Goal: Find contact information: Find contact information

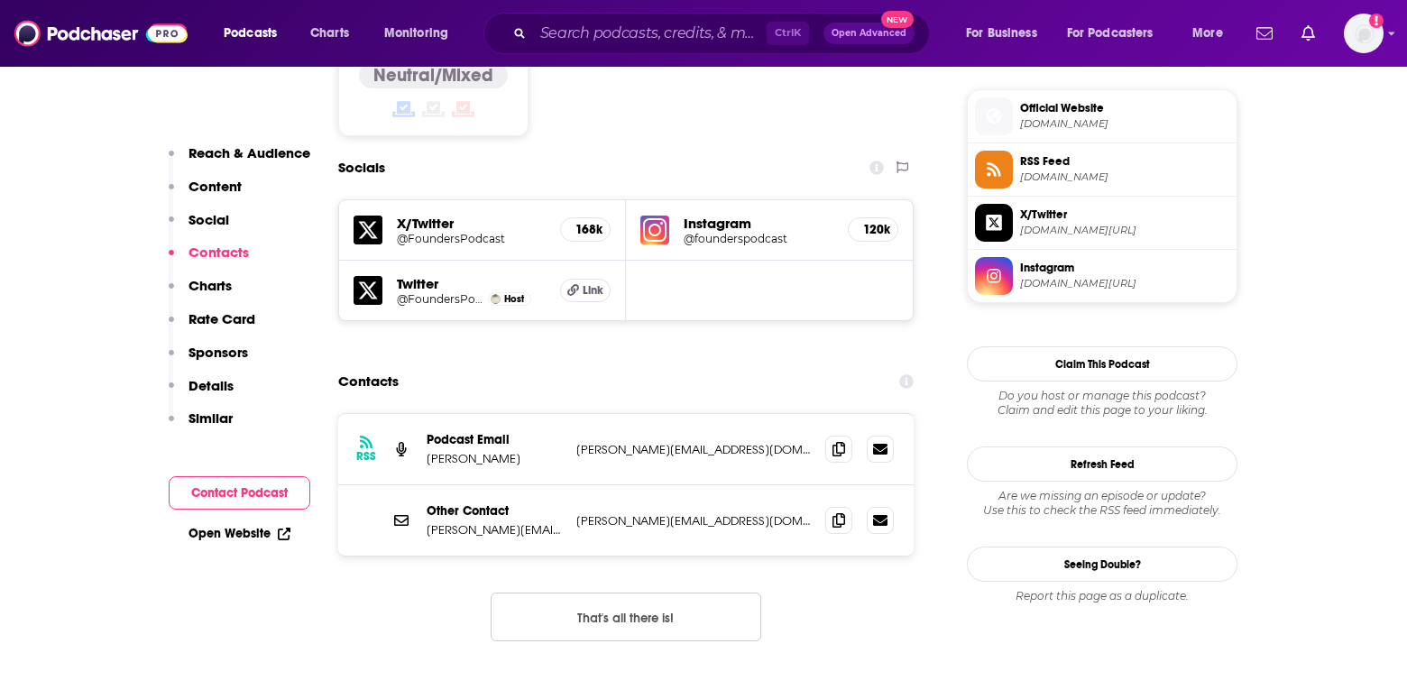
scroll to position [1533, 0]
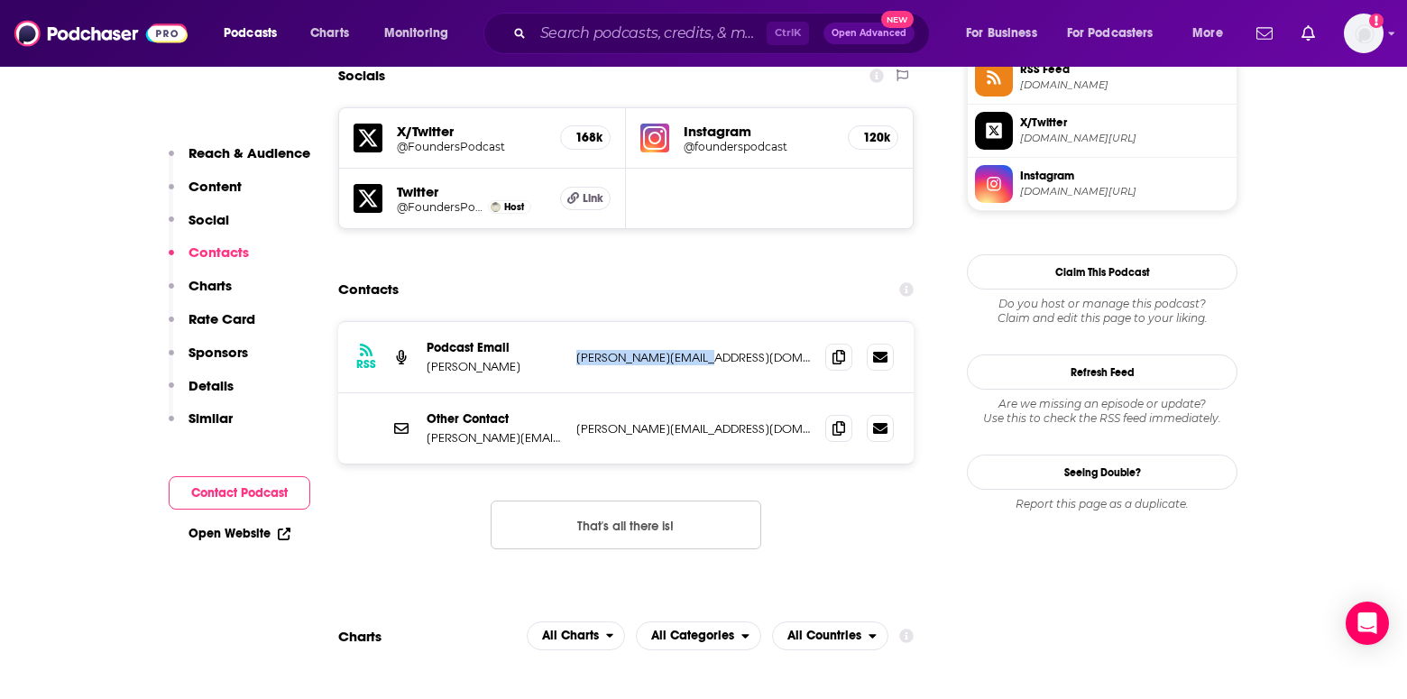
drag, startPoint x: 726, startPoint y: 308, endPoint x: 575, endPoint y: 312, distance: 150.7
click at [575, 322] on div "RSS Podcast Email David Senra david@davidsenra.com david@davidsenra.com" at bounding box center [625, 357] width 575 height 71
copy p "david@davidsenra.com"
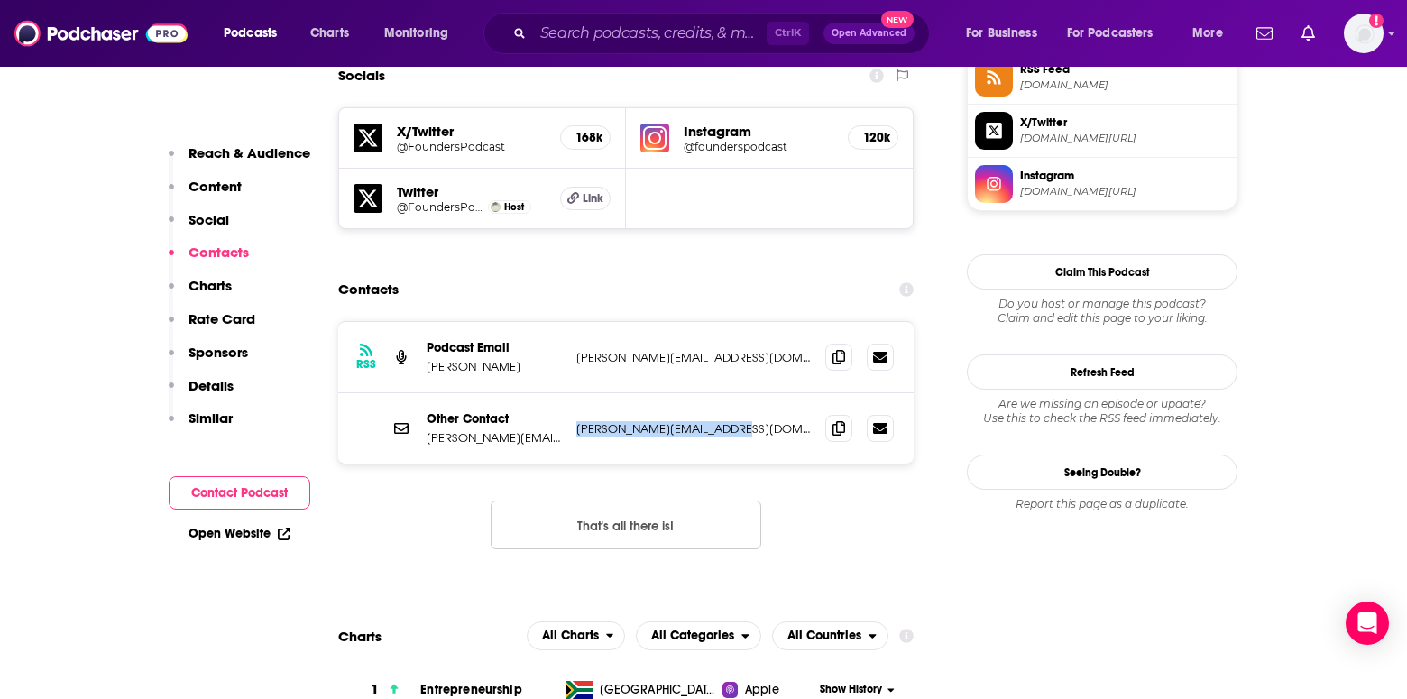
drag, startPoint x: 763, startPoint y: 379, endPoint x: 566, endPoint y: 378, distance: 197.5
click at [566, 393] on div "Other Contact david@founderspodcast.com david@founderspodcast.com david@founder…" at bounding box center [625, 428] width 575 height 70
copy div "com david@founderspodcast.com"
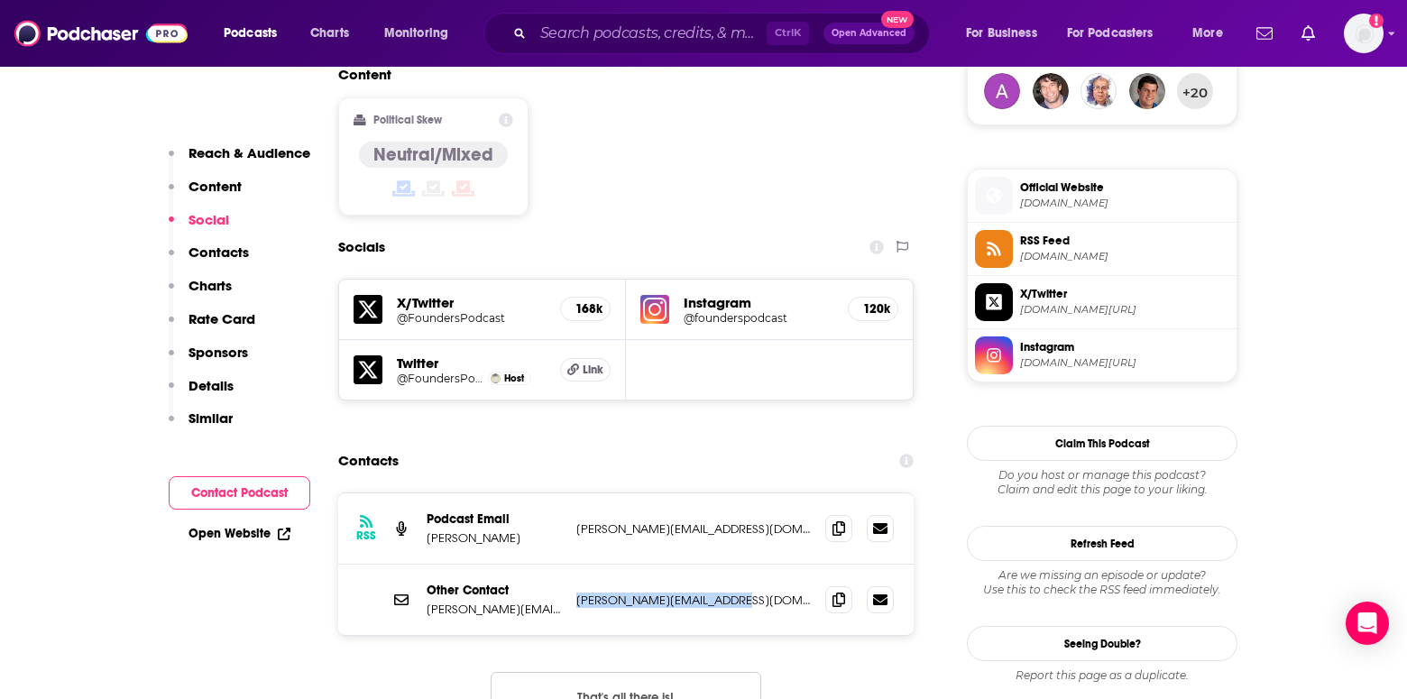
scroll to position [1173, 0]
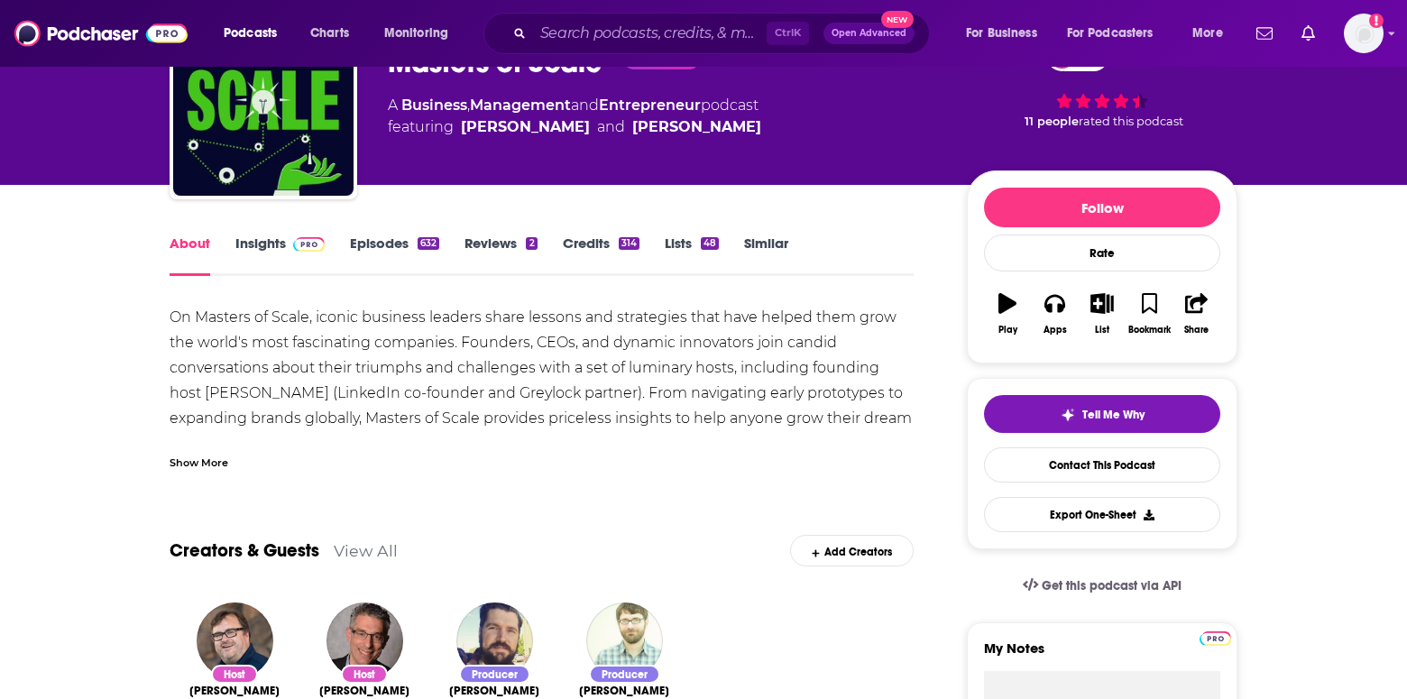
scroll to position [90, 0]
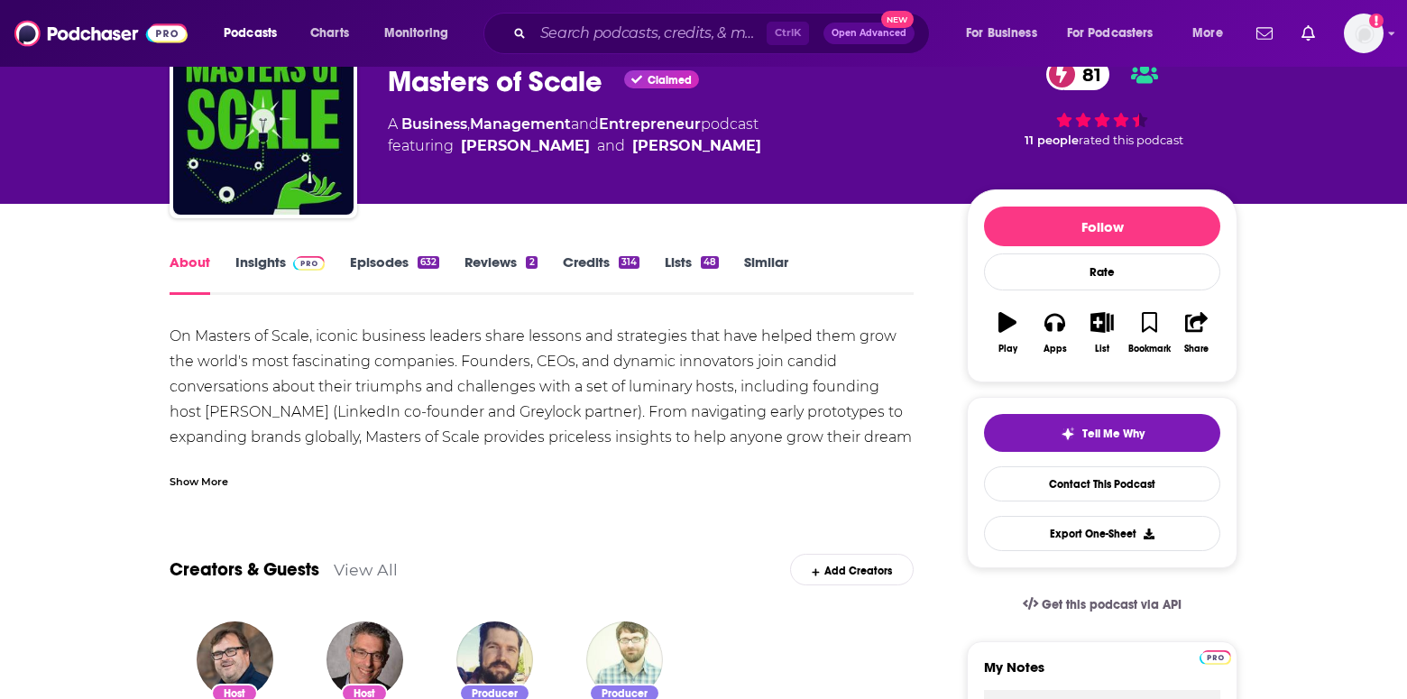
click at [271, 265] on link "Insights" at bounding box center [279, 273] width 89 height 41
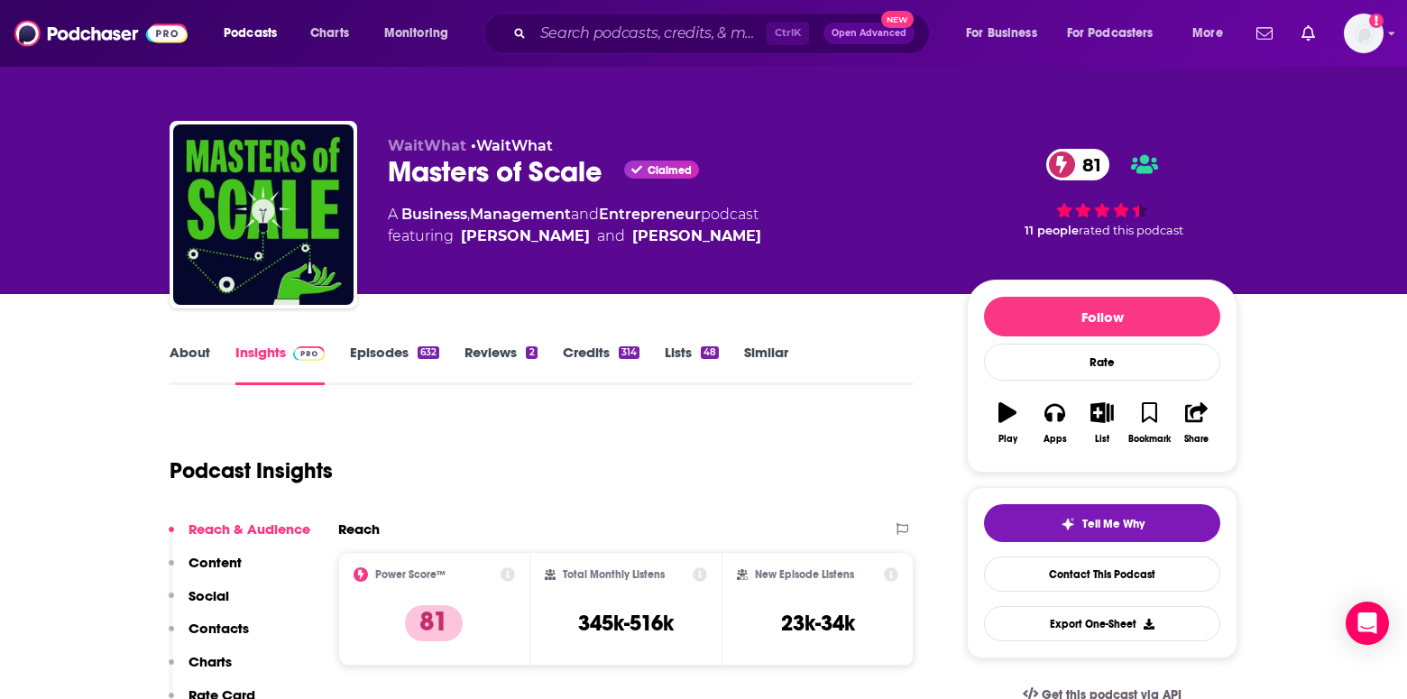
click at [186, 360] on link "About" at bounding box center [190, 364] width 41 height 41
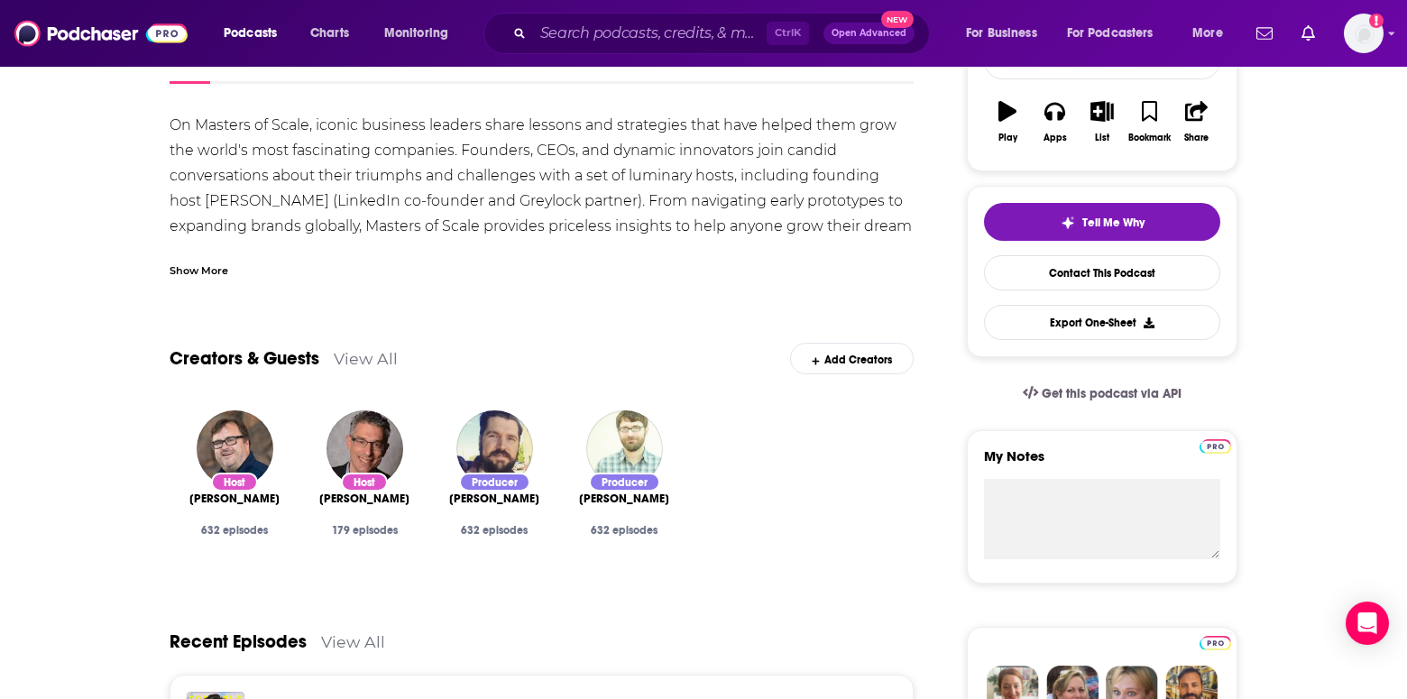
scroll to position [180, 0]
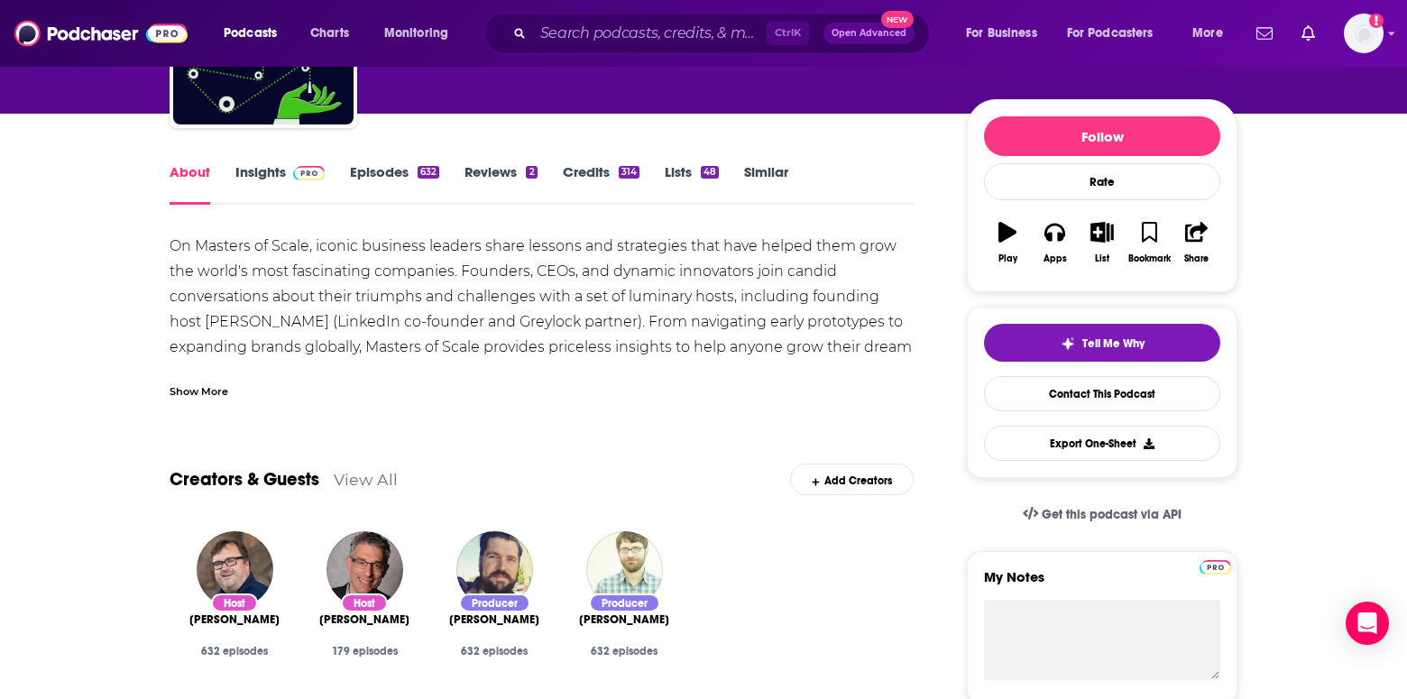
click at [202, 393] on div "Show More" at bounding box center [199, 390] width 59 height 17
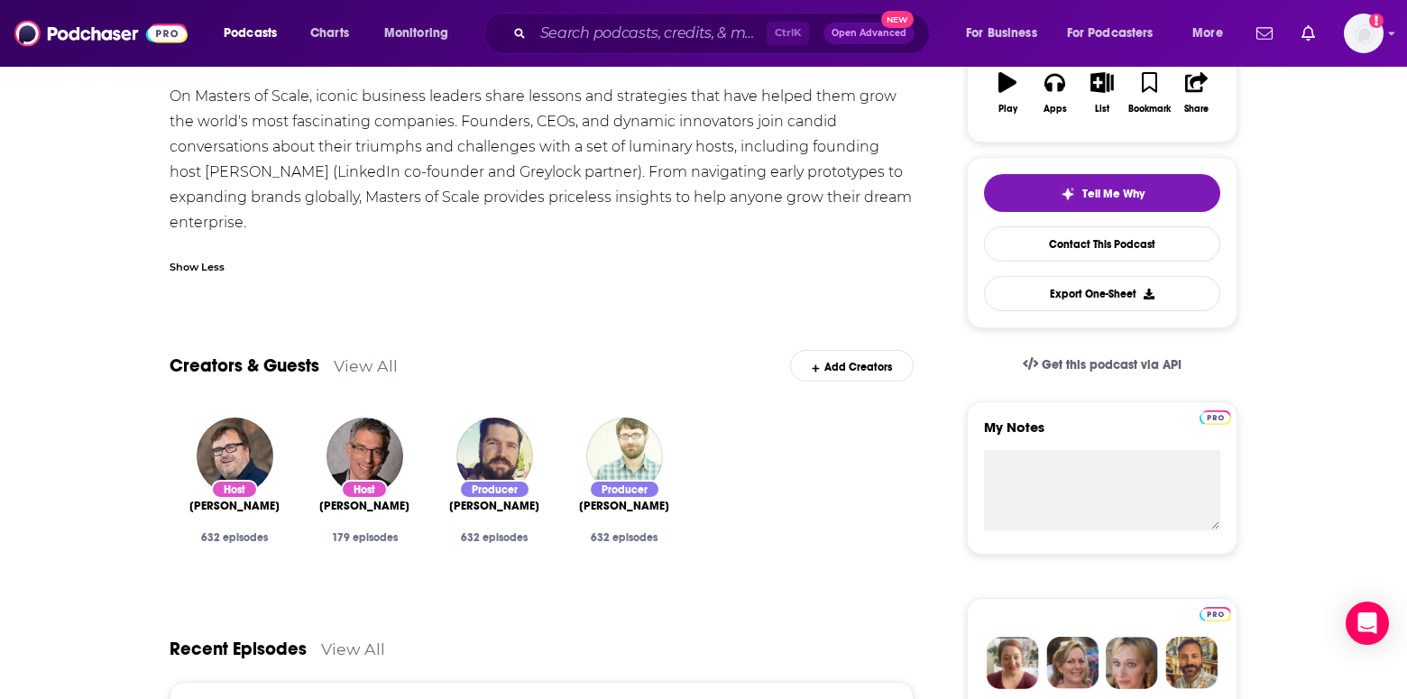
scroll to position [90, 0]
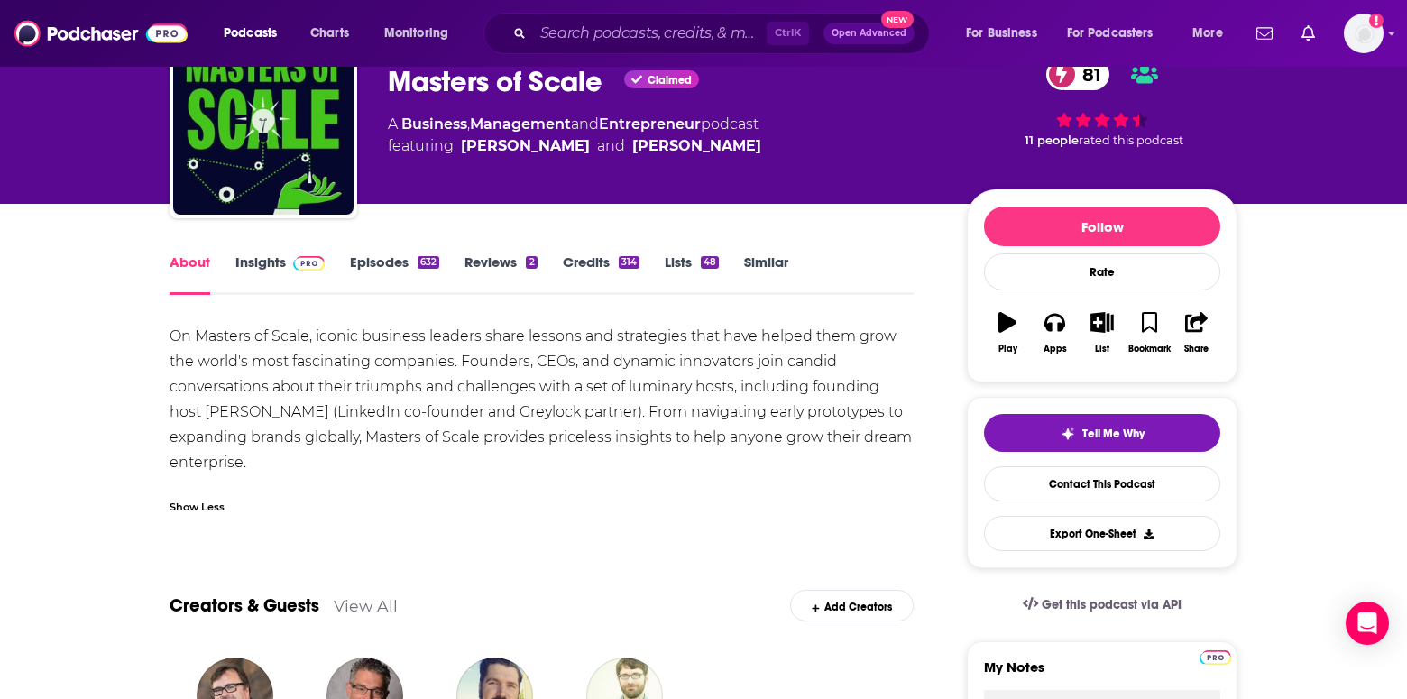
click at [279, 272] on link "Insights" at bounding box center [279, 273] width 89 height 41
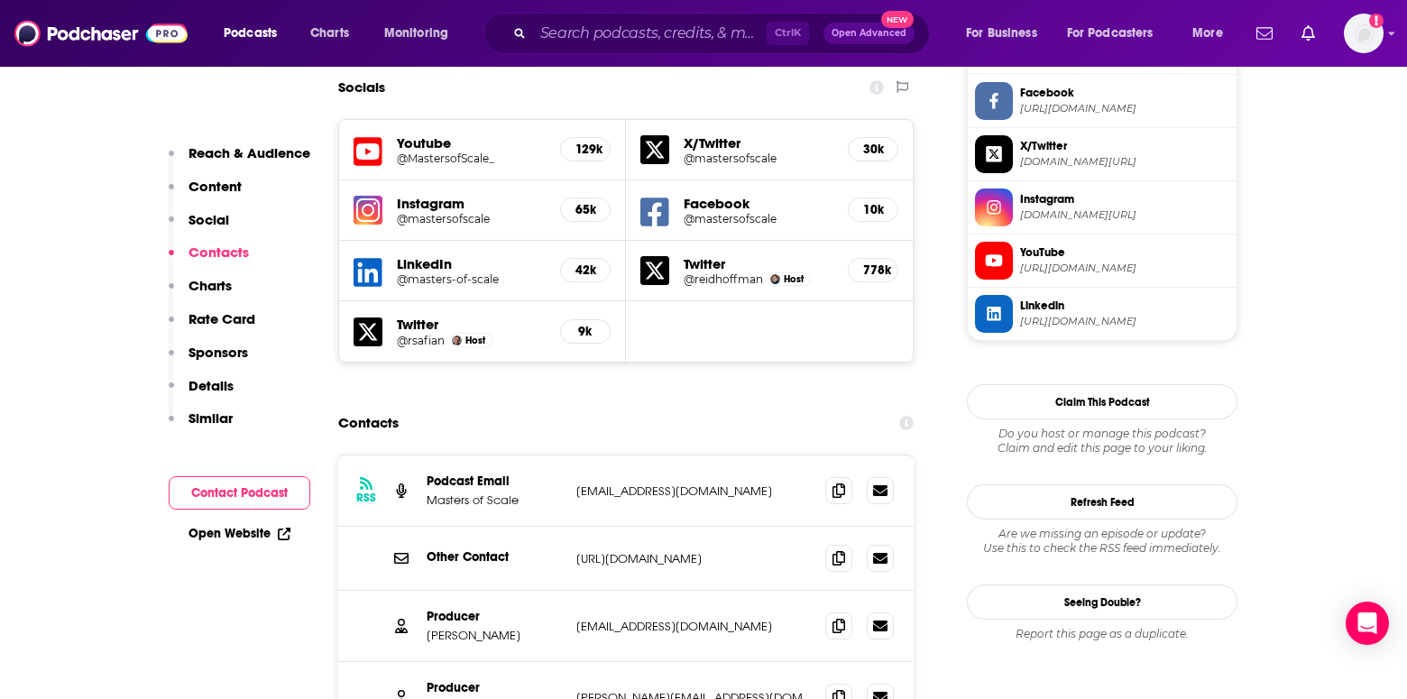
scroll to position [1714, 0]
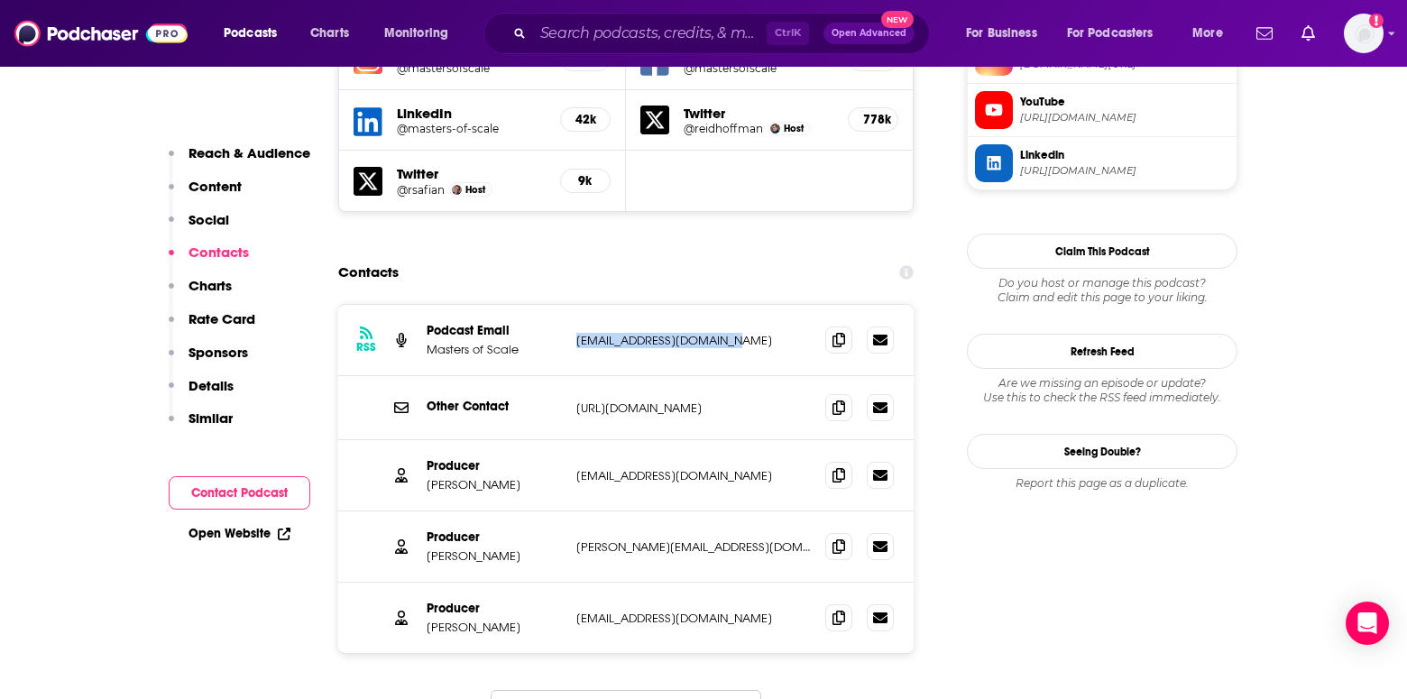
drag, startPoint x: 748, startPoint y: 255, endPoint x: 575, endPoint y: 255, distance: 172.3
click at [575, 305] on div "RSS Podcast Email Masters of Scale hello@mastersofscale.com hello@mastersofscal…" at bounding box center [625, 340] width 575 height 71
copy p "[EMAIL_ADDRESS][DOMAIN_NAME]"
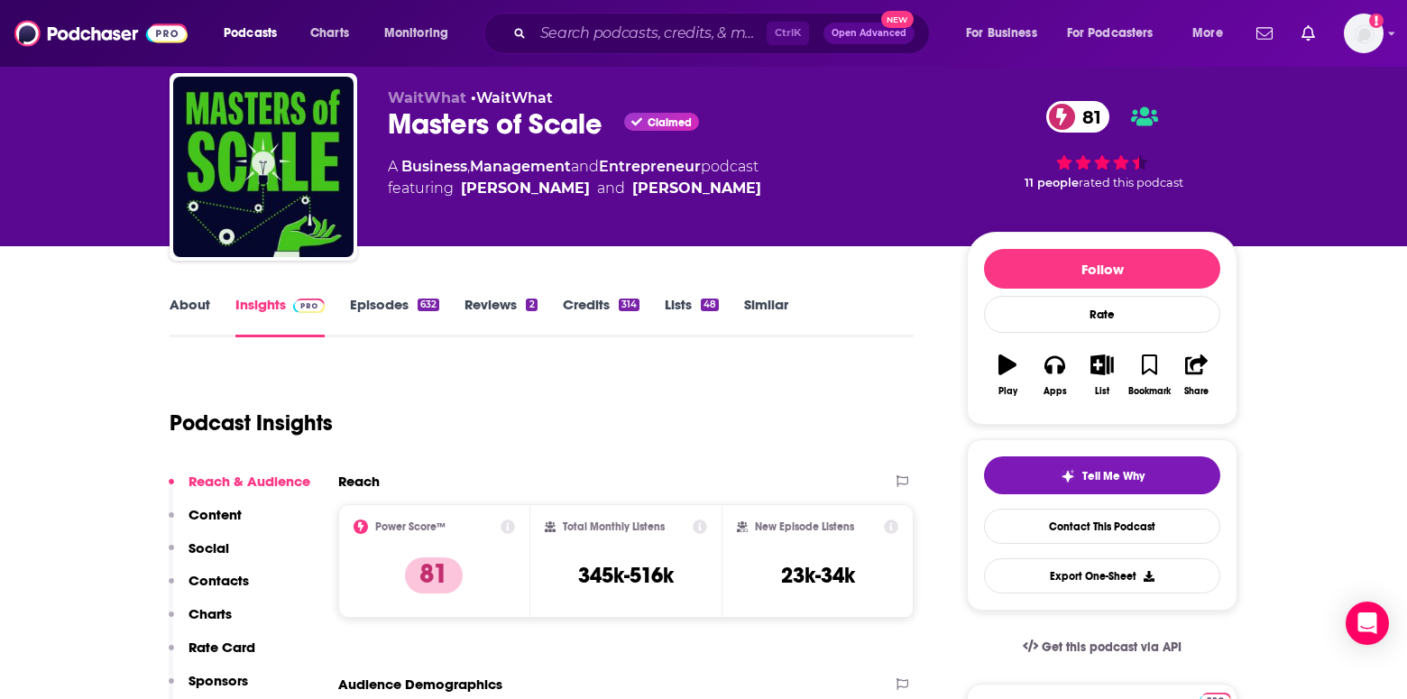
scroll to position [90, 0]
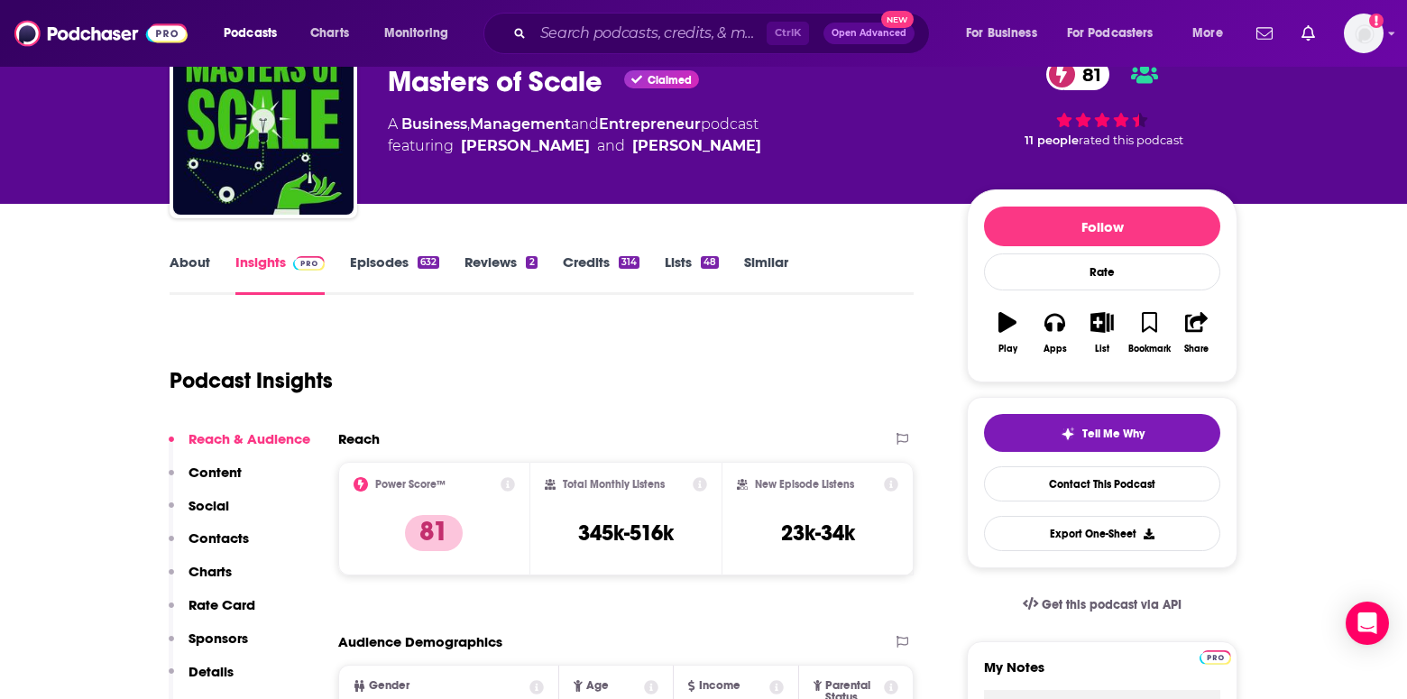
click at [504, 482] on icon at bounding box center [508, 484] width 14 height 14
click at [696, 479] on icon at bounding box center [700, 484] width 14 height 14
click at [855, 421] on div "Podcast Insights" at bounding box center [542, 377] width 744 height 106
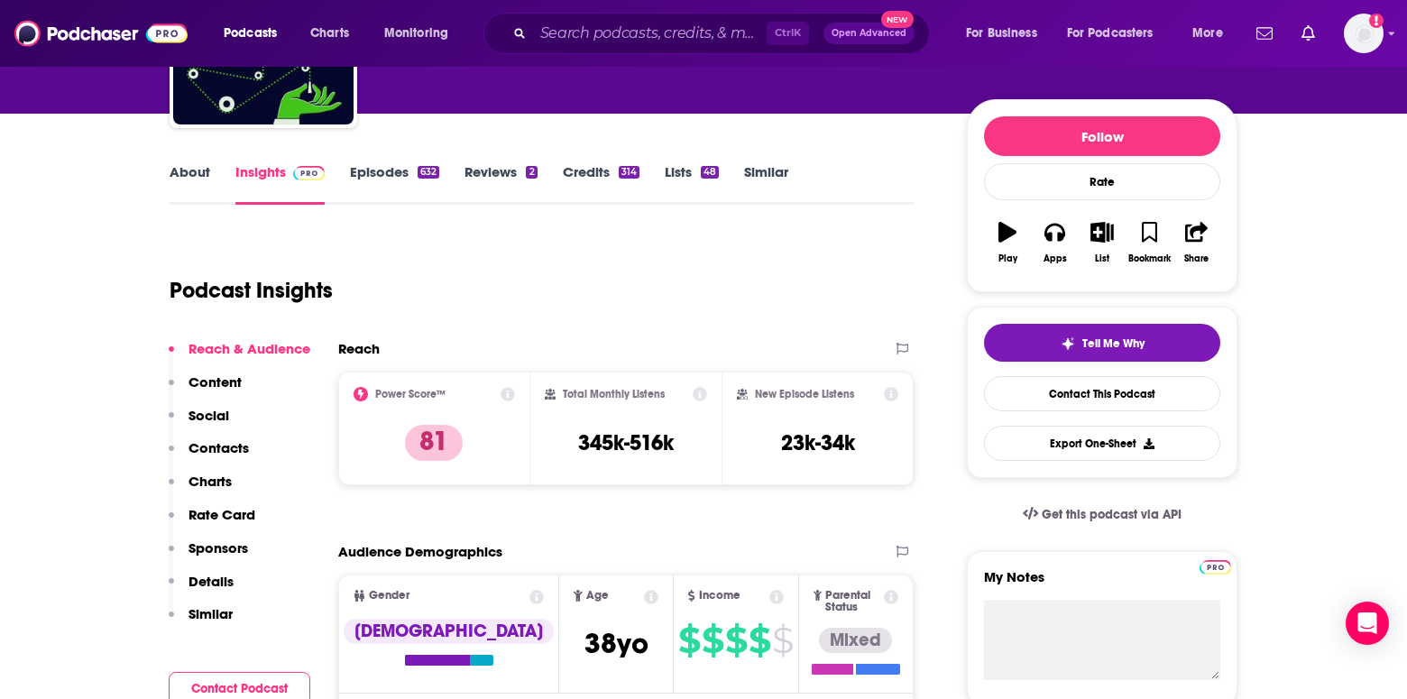
scroll to position [0, 0]
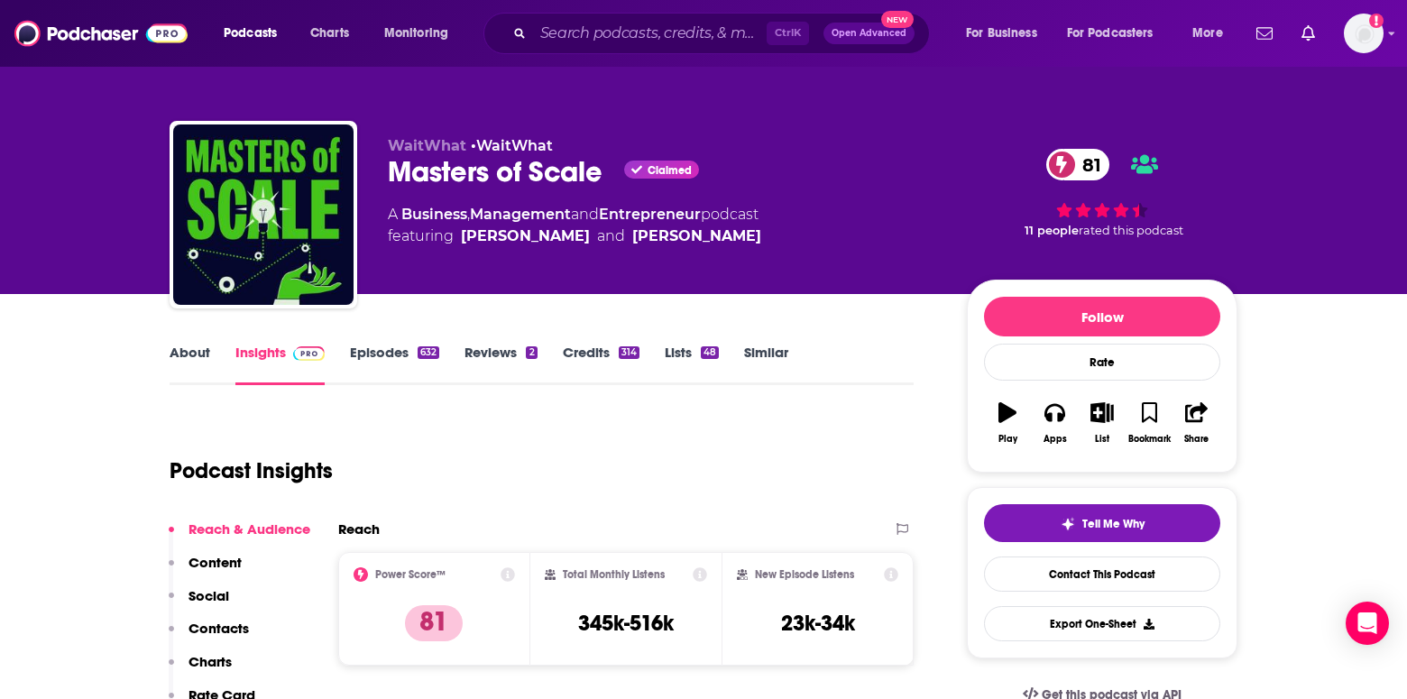
click at [490, 363] on link "Reviews 2" at bounding box center [500, 364] width 72 height 41
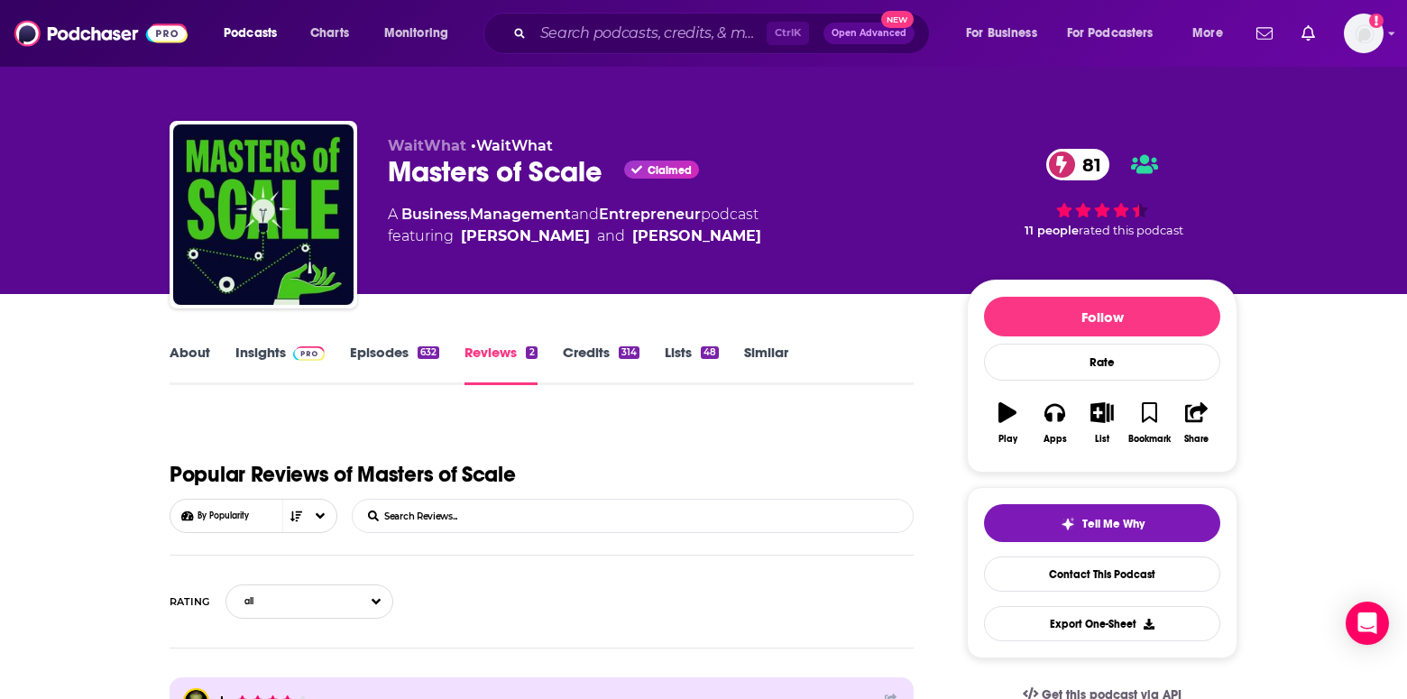
click at [378, 357] on link "Episodes 632" at bounding box center [394, 364] width 89 height 41
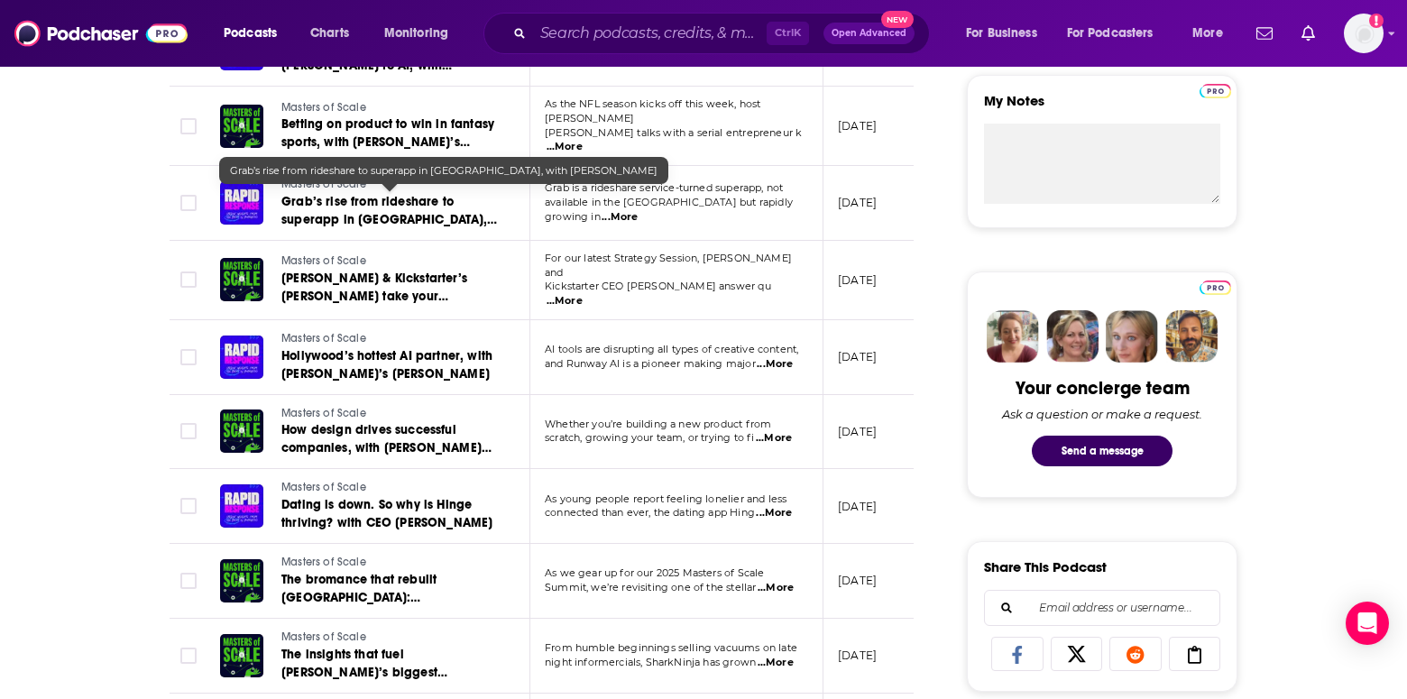
scroll to position [812, 0]
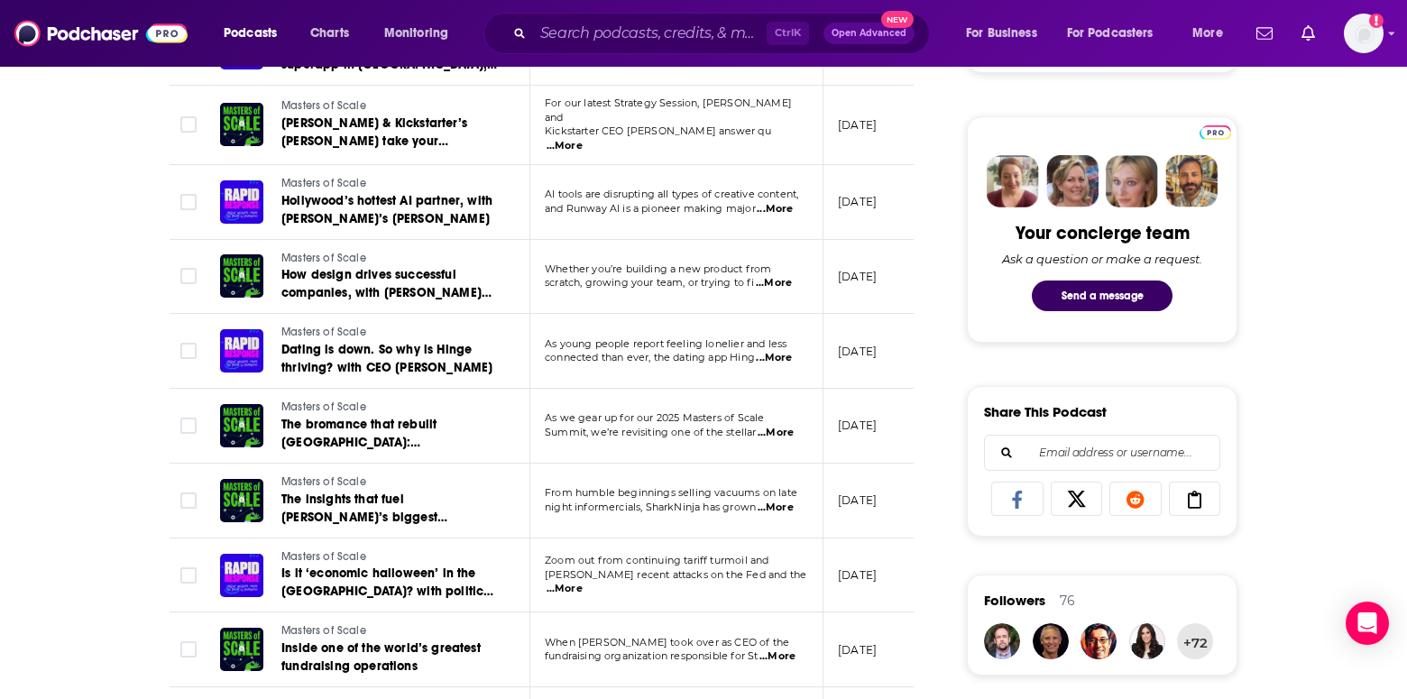
click at [786, 501] on span "...More" at bounding box center [776, 508] width 36 height 14
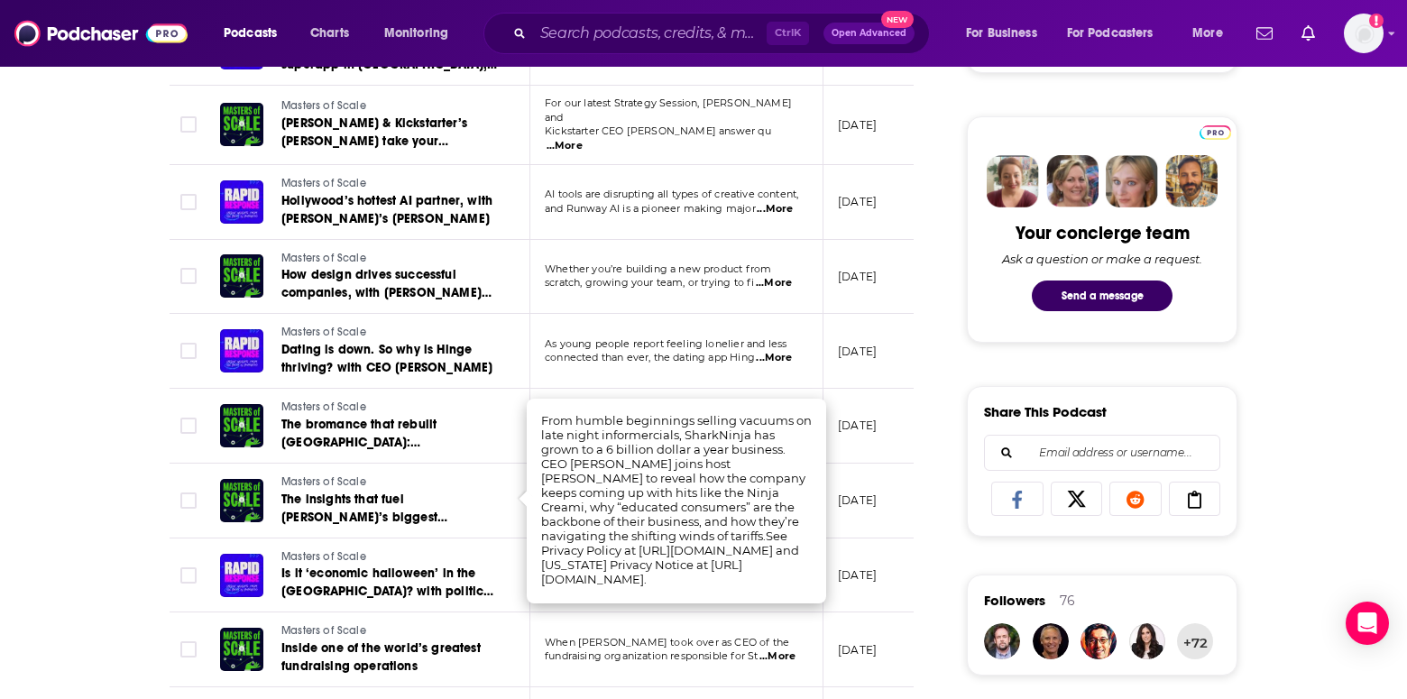
click at [97, 419] on div "About Insights Episodes 632 Reviews 2 Credits 314 Lists 48 Similar Episodes of …" at bounding box center [703, 689] width 1407 height 2414
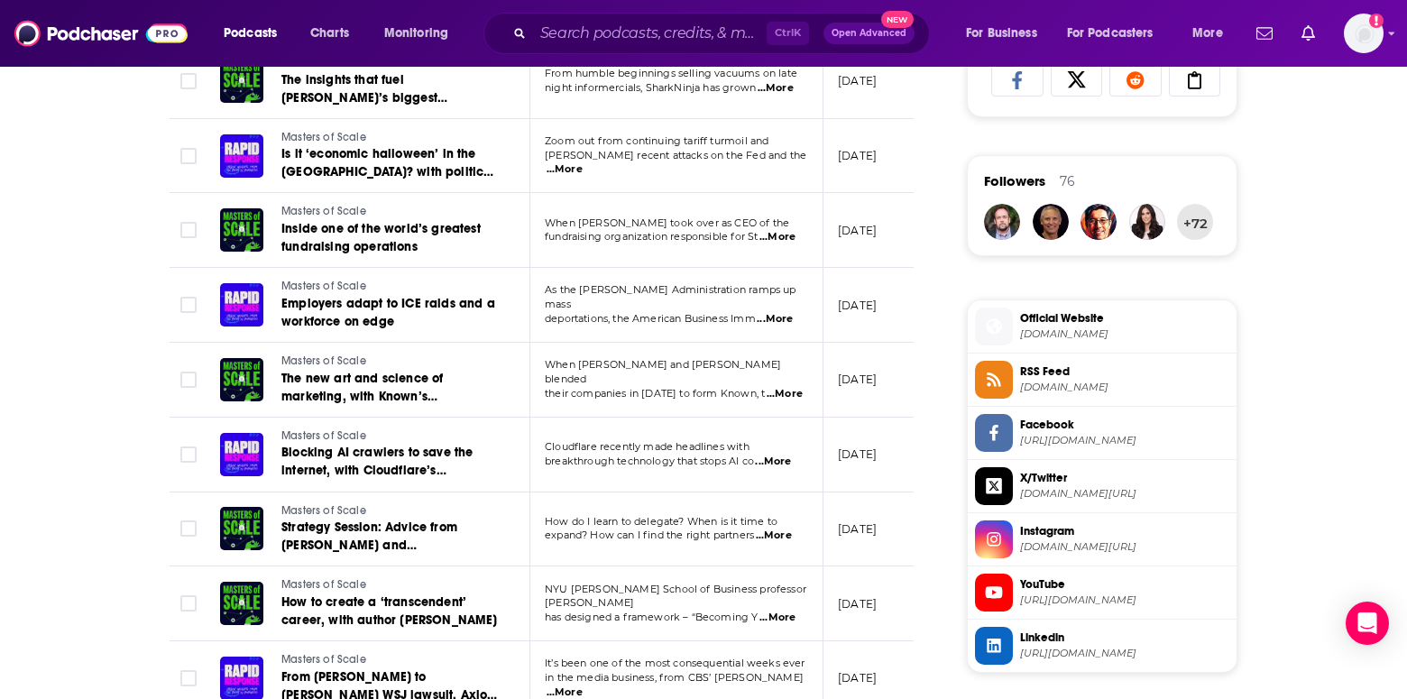
scroll to position [1263, 0]
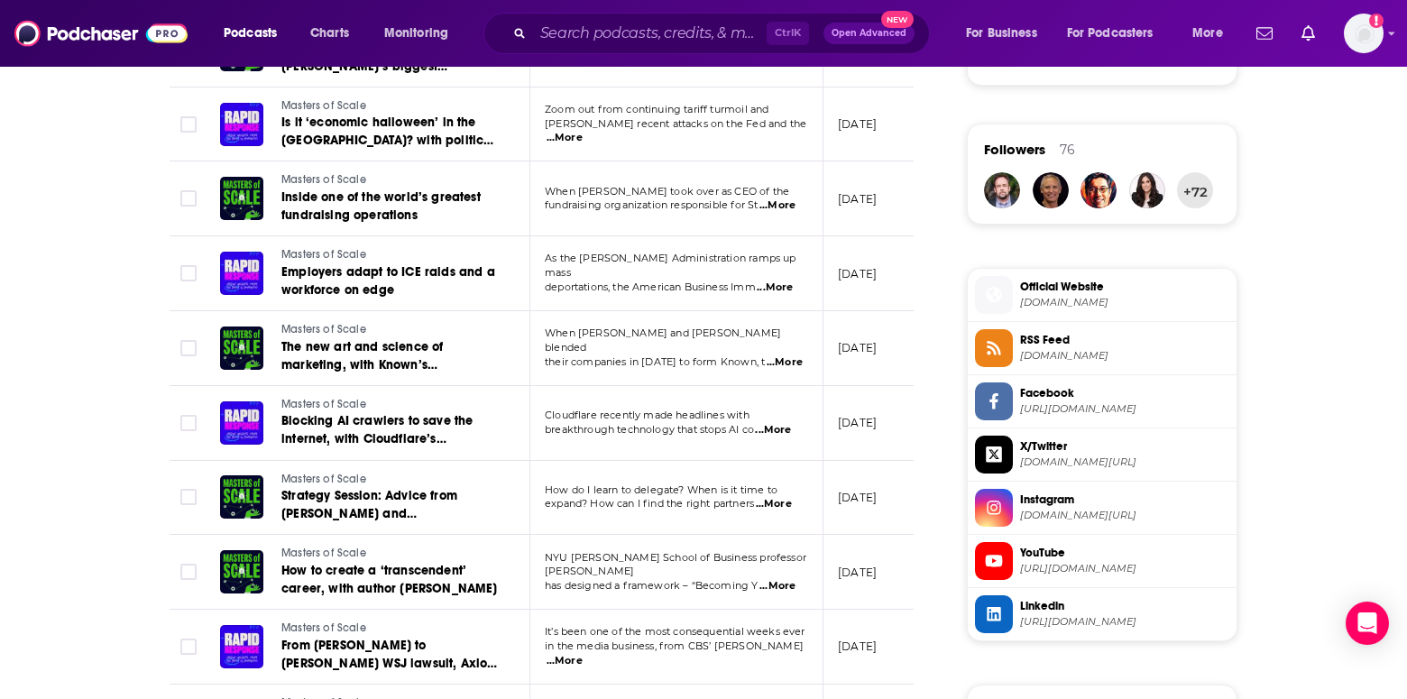
click at [776, 355] on span "...More" at bounding box center [785, 362] width 36 height 14
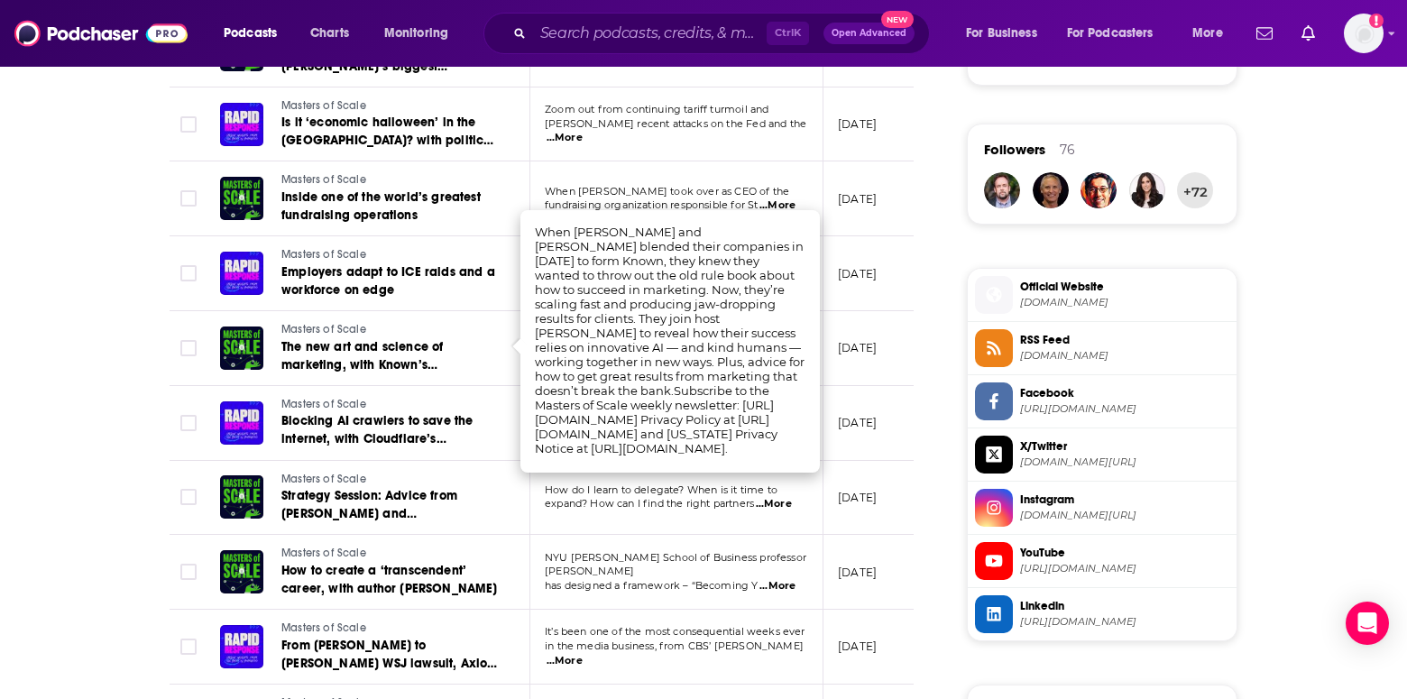
click at [149, 366] on div "About Insights Episodes 632 Reviews 2 Credits 314 Lists 48 Similar Episodes of …" at bounding box center [554, 262] width 826 height 2368
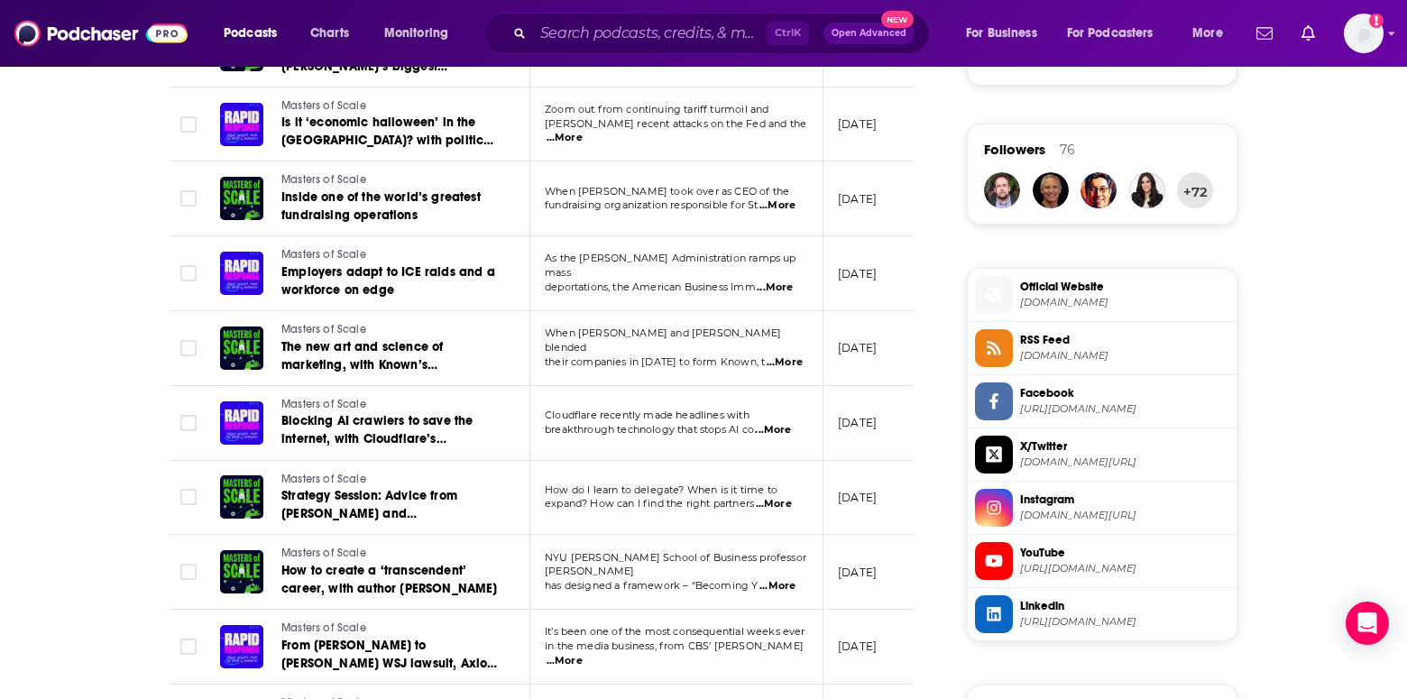
scroll to position [722, 0]
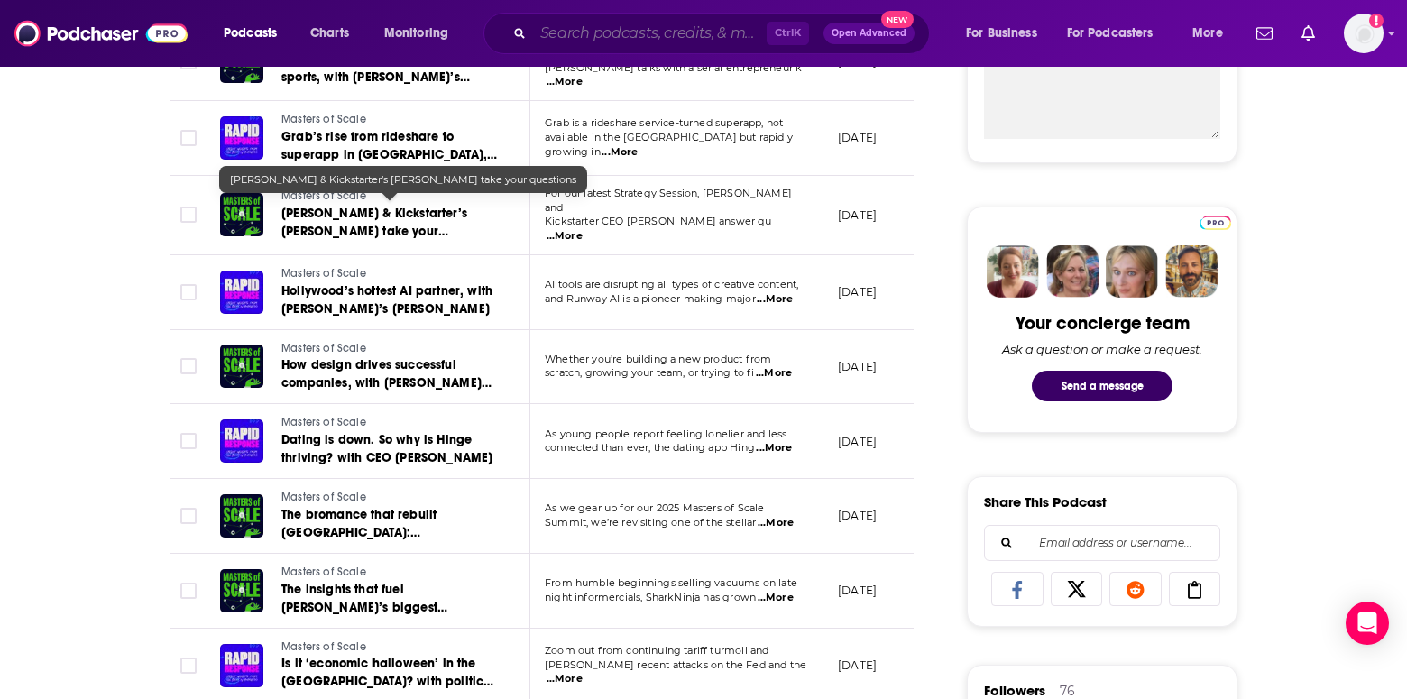
click at [608, 27] on input "Search podcasts, credits, & more..." at bounding box center [650, 33] width 234 height 29
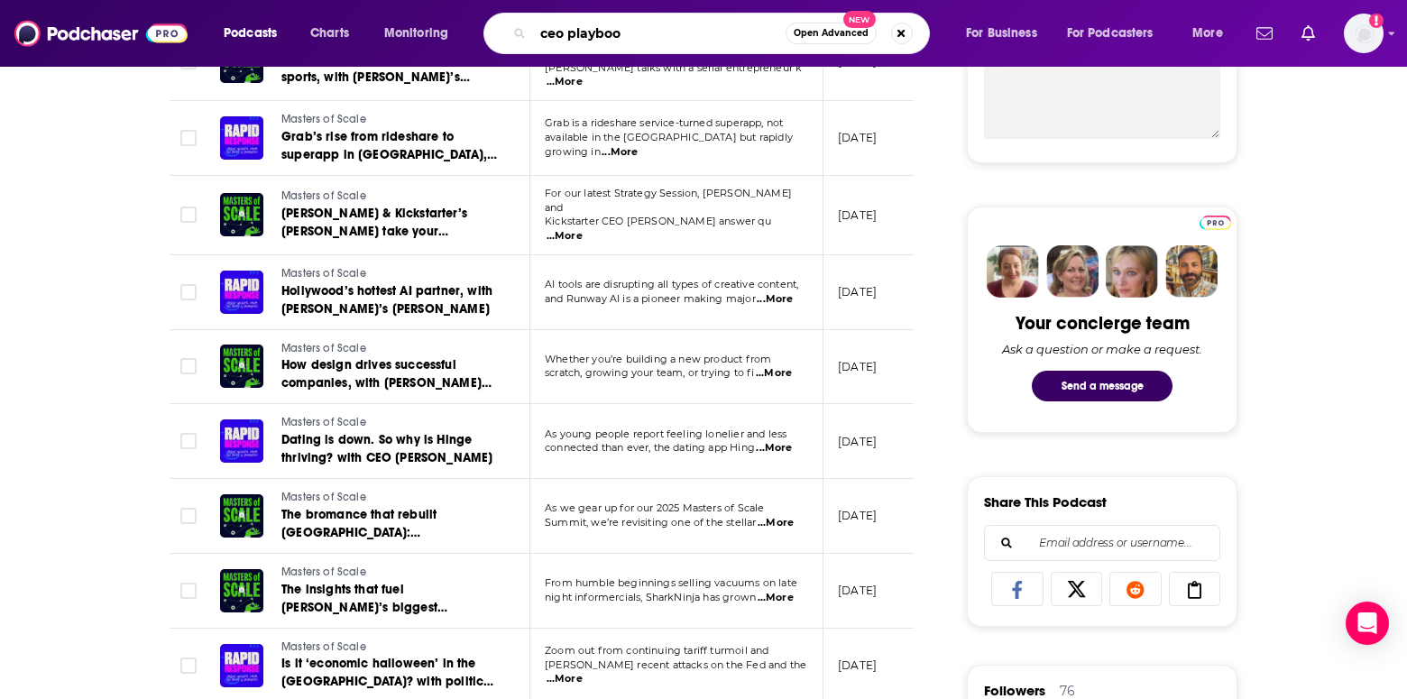
type input "ceo playbook"
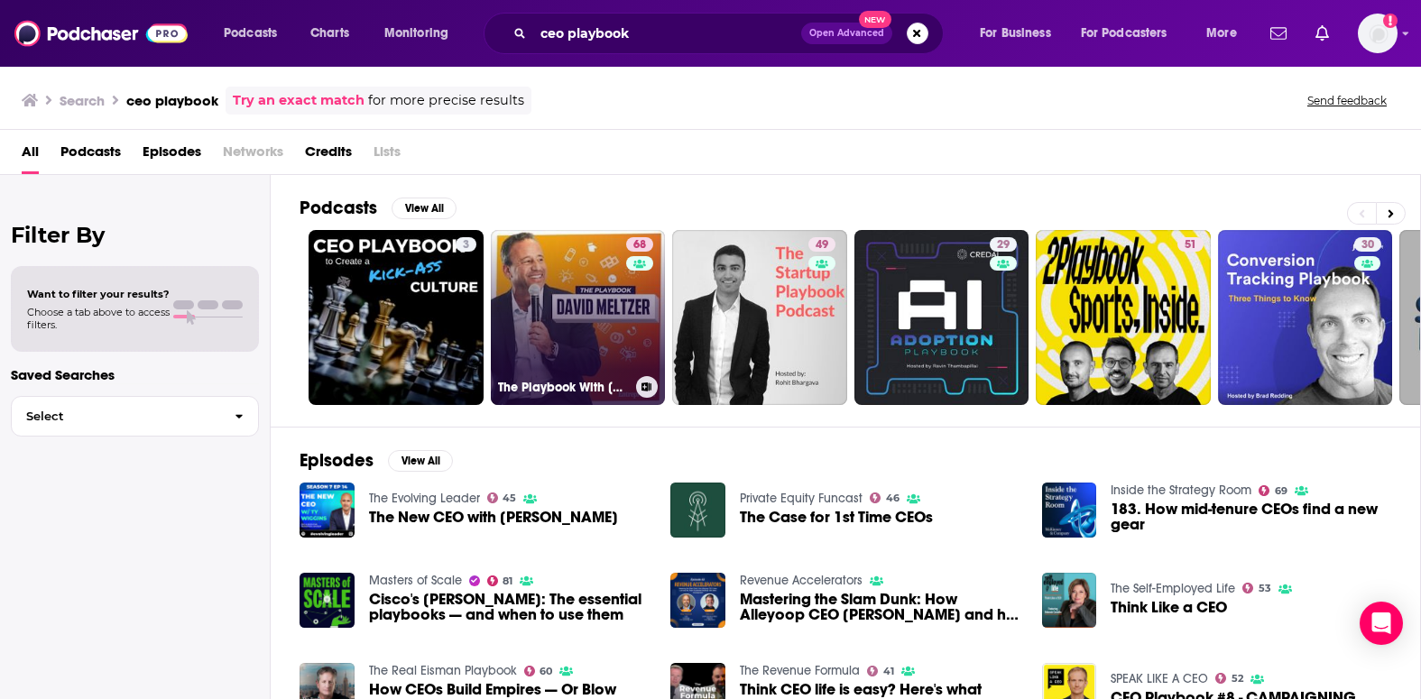
click at [594, 336] on link "68 The Playbook With David Meltzer" at bounding box center [578, 317] width 175 height 175
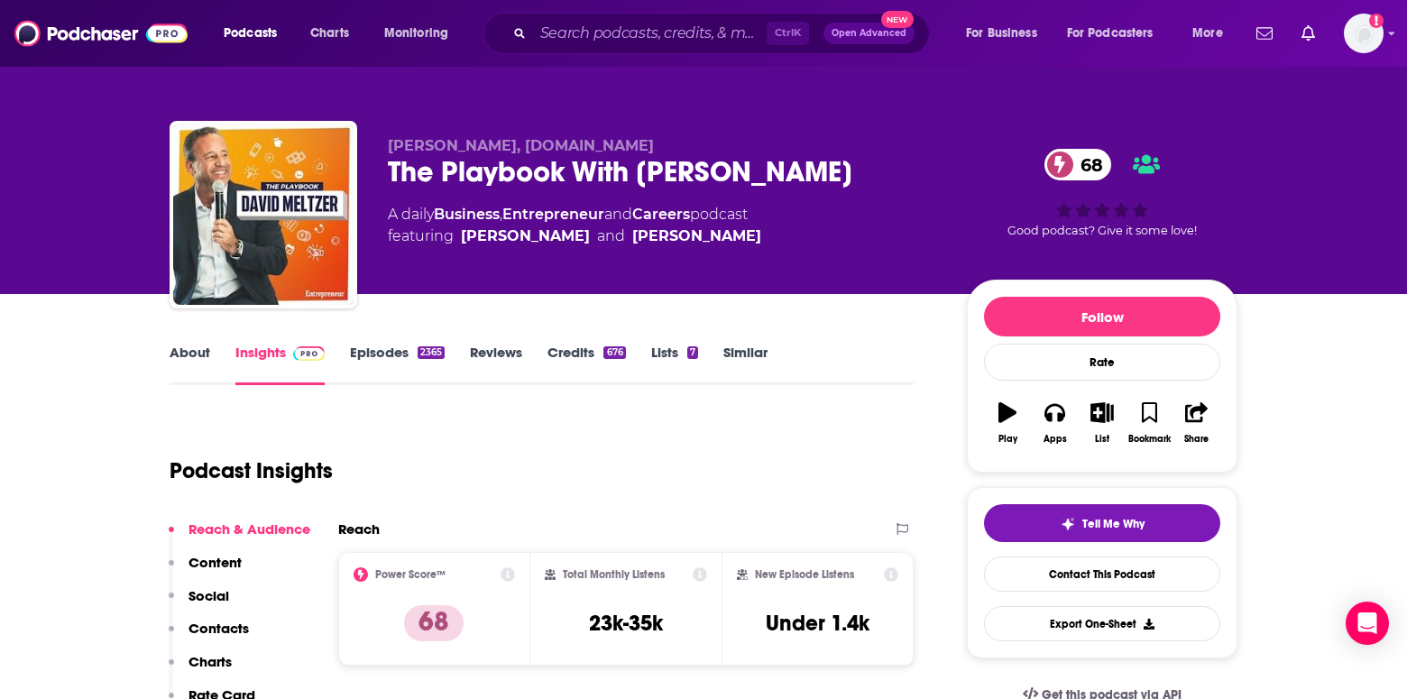
click at [188, 355] on link "About" at bounding box center [190, 364] width 41 height 41
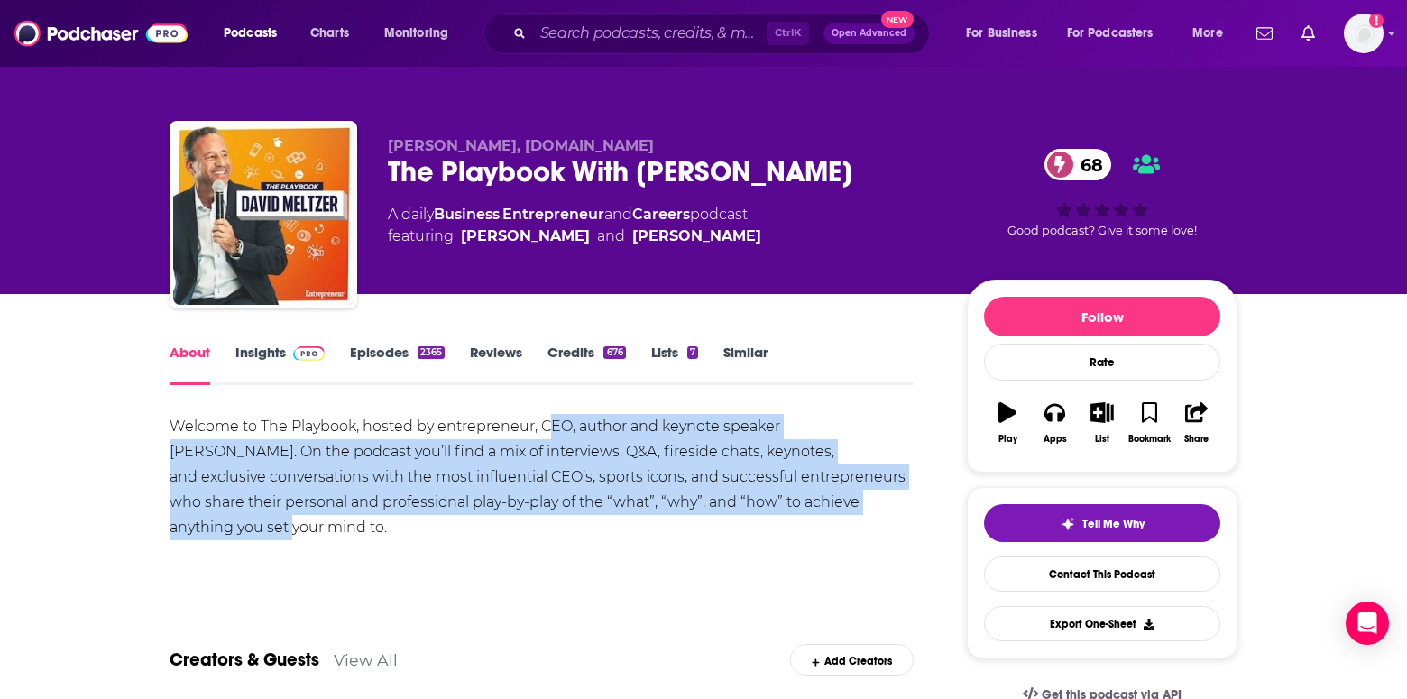
drag, startPoint x: 550, startPoint y: 431, endPoint x: 773, endPoint y: 510, distance: 236.5
click at [773, 510] on div "Welcome to The Playbook, hosted by entrepreneur, CEO, author and keynote speake…" at bounding box center [542, 477] width 744 height 126
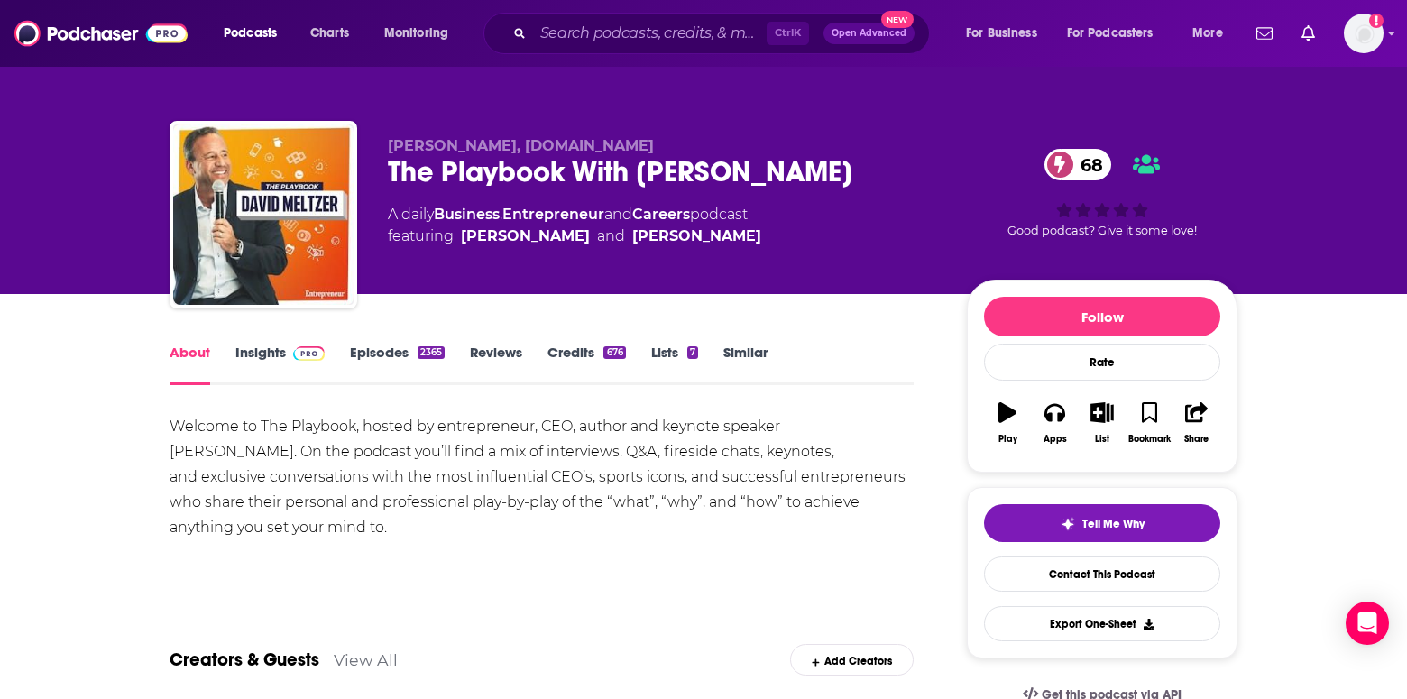
drag, startPoint x: 773, startPoint y: 510, endPoint x: 861, endPoint y: 499, distance: 89.2
click at [861, 499] on div "Welcome to The Playbook, hosted by entrepreneur, CEO, author and keynote speake…" at bounding box center [542, 477] width 744 height 126
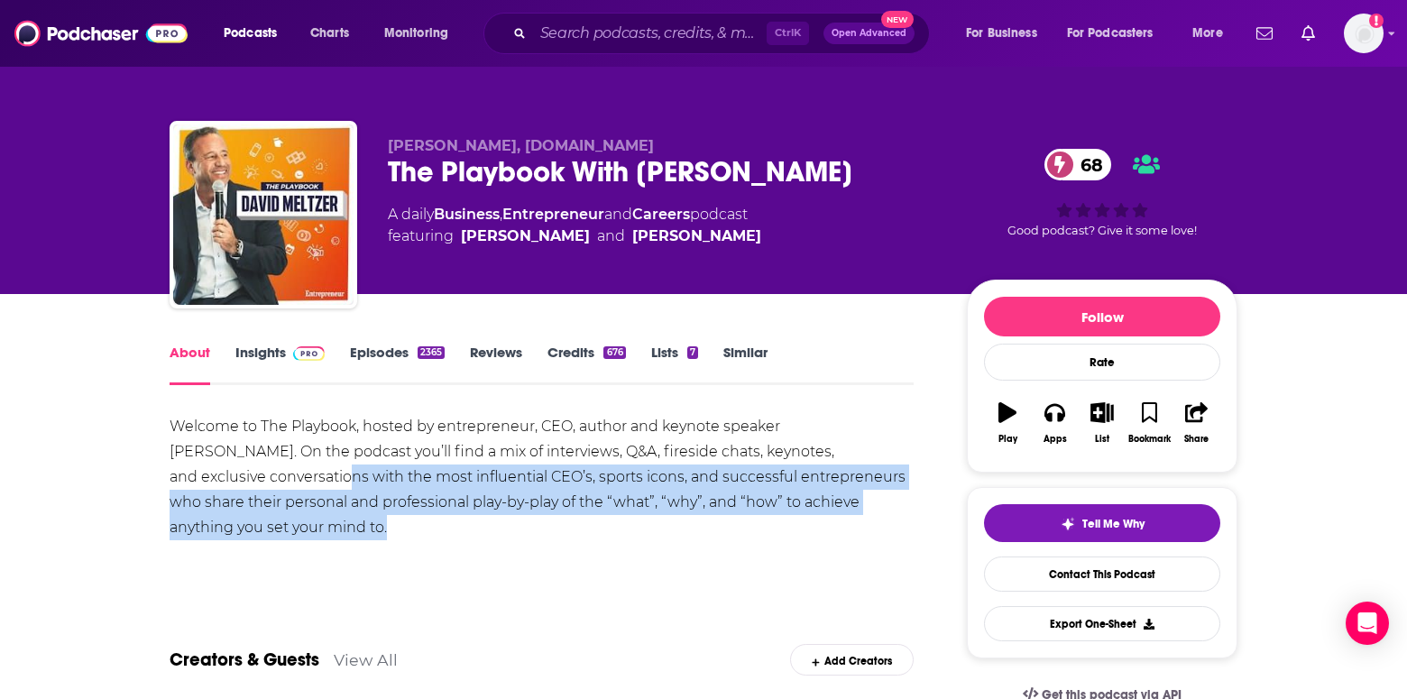
drag, startPoint x: 860, startPoint y: 464, endPoint x: 871, endPoint y: 497, distance: 35.1
click at [871, 497] on div "Welcome to The Playbook, hosted by entrepreneur, CEO, author and keynote speake…" at bounding box center [542, 477] width 744 height 126
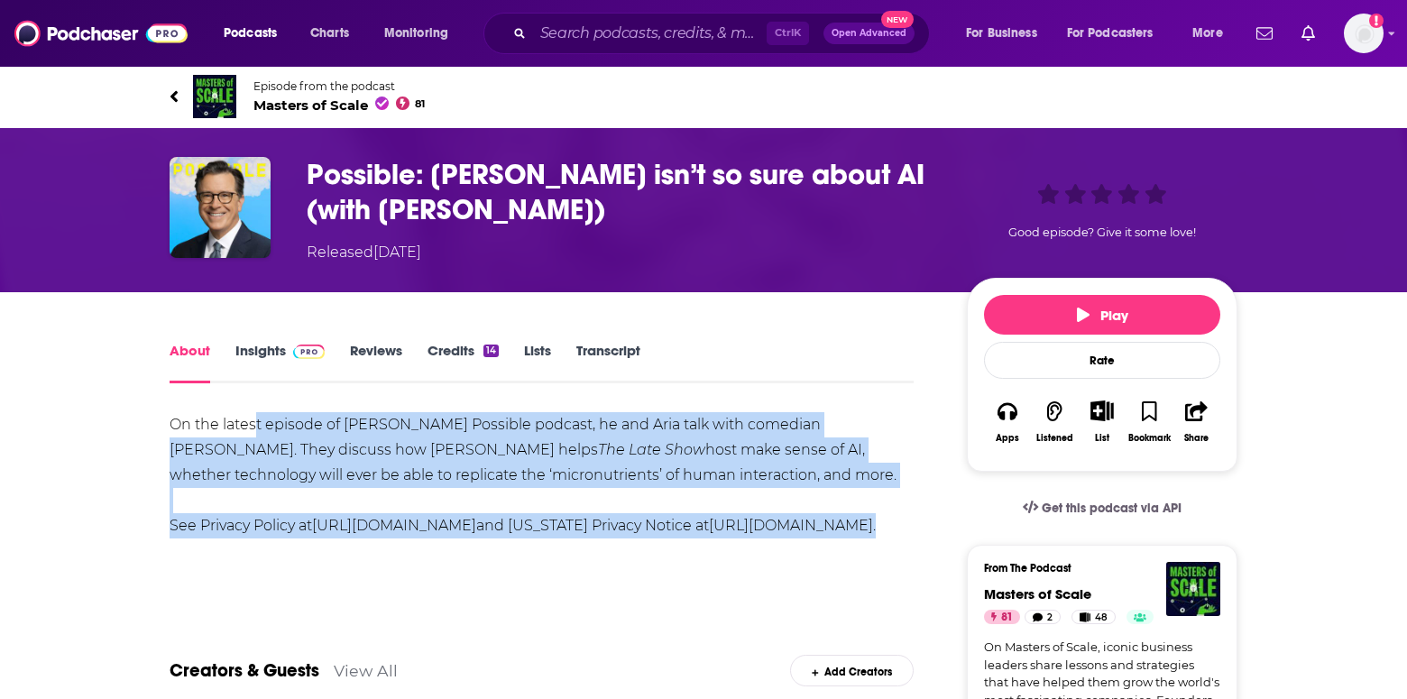
drag, startPoint x: 253, startPoint y: 422, endPoint x: 708, endPoint y: 541, distance: 469.9
click at [708, 538] on div "On the latest episode of [PERSON_NAME] Possible podcast, he and Aria talk with …" at bounding box center [542, 475] width 744 height 126
drag, startPoint x: 708, startPoint y: 541, endPoint x: 566, endPoint y: 476, distance: 155.8
click at [566, 476] on div "On the latest episode of [PERSON_NAME] Possible podcast, he and Aria talk with …" at bounding box center [542, 475] width 744 height 126
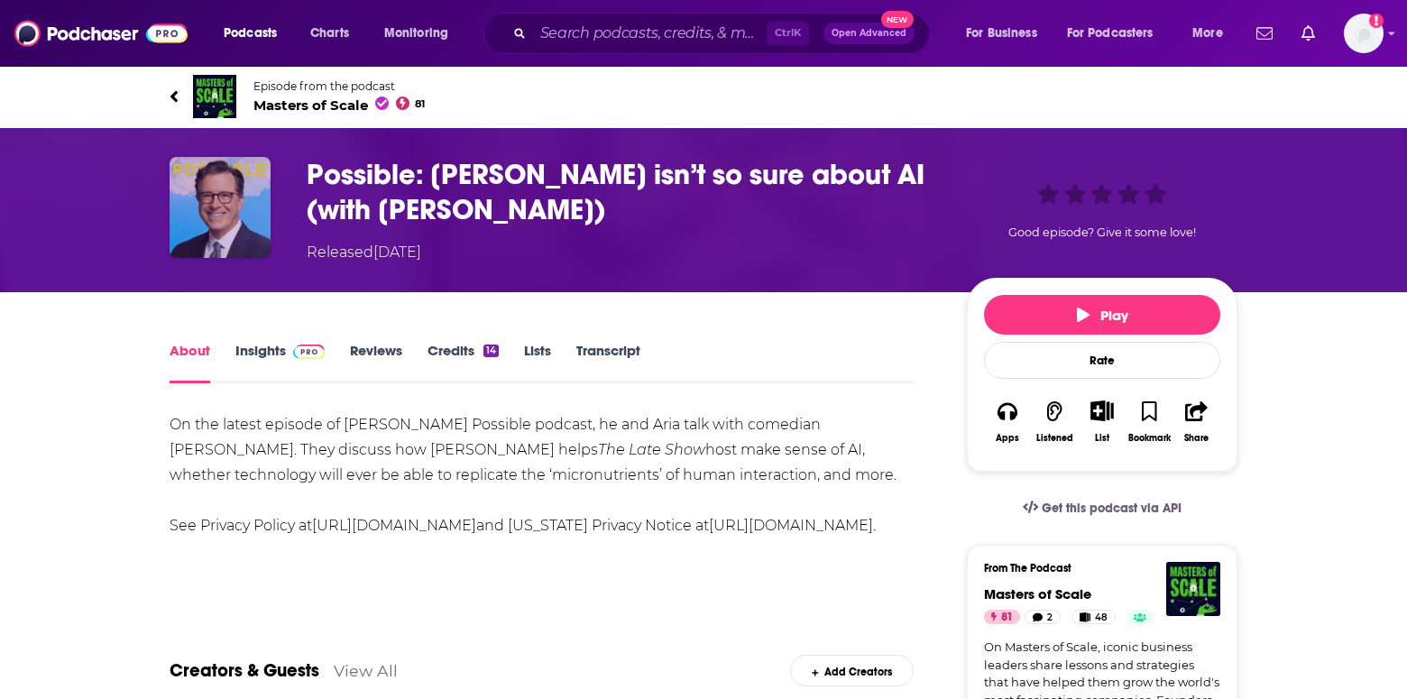
click at [253, 179] on img "Possible: Stephen Colbert isn’t so sure about AI (with Reid Hoffman)" at bounding box center [220, 207] width 101 height 101
click at [229, 354] on div "About" at bounding box center [203, 362] width 66 height 41
click at [263, 350] on link "Insights" at bounding box center [279, 362] width 89 height 41
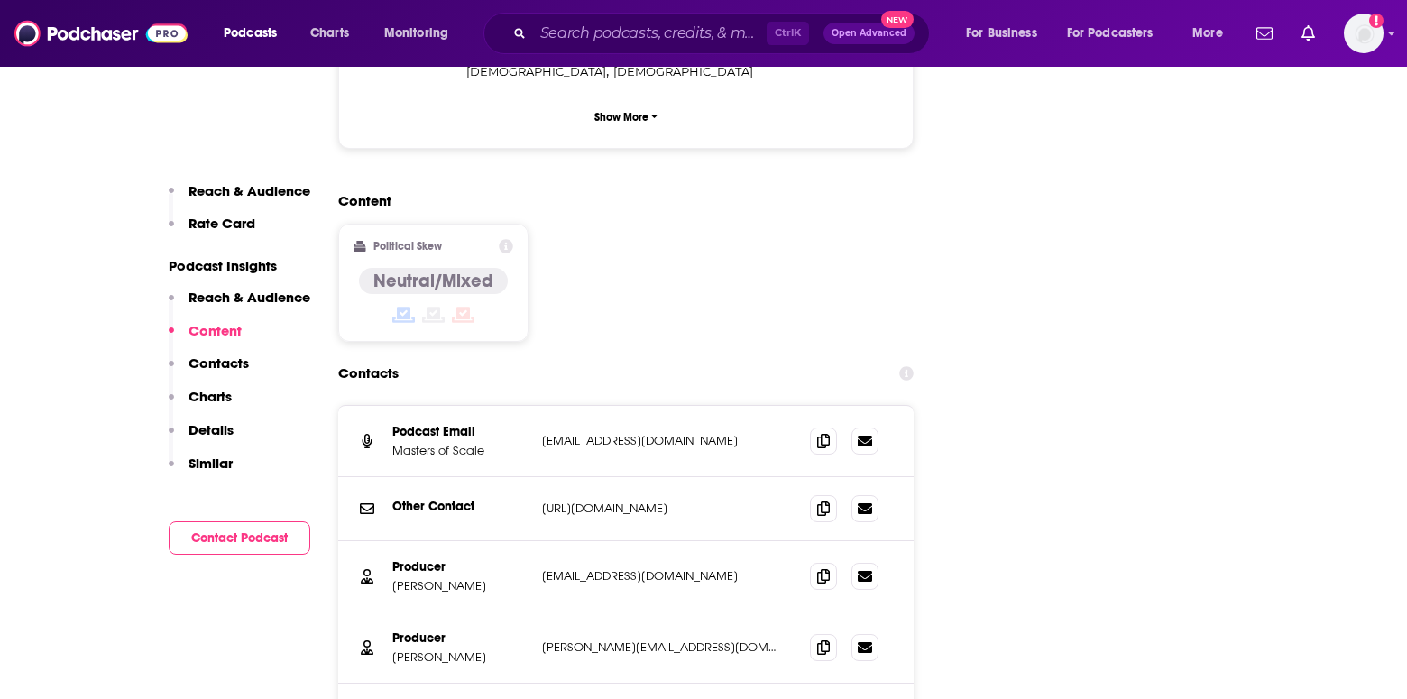
scroll to position [2074, 0]
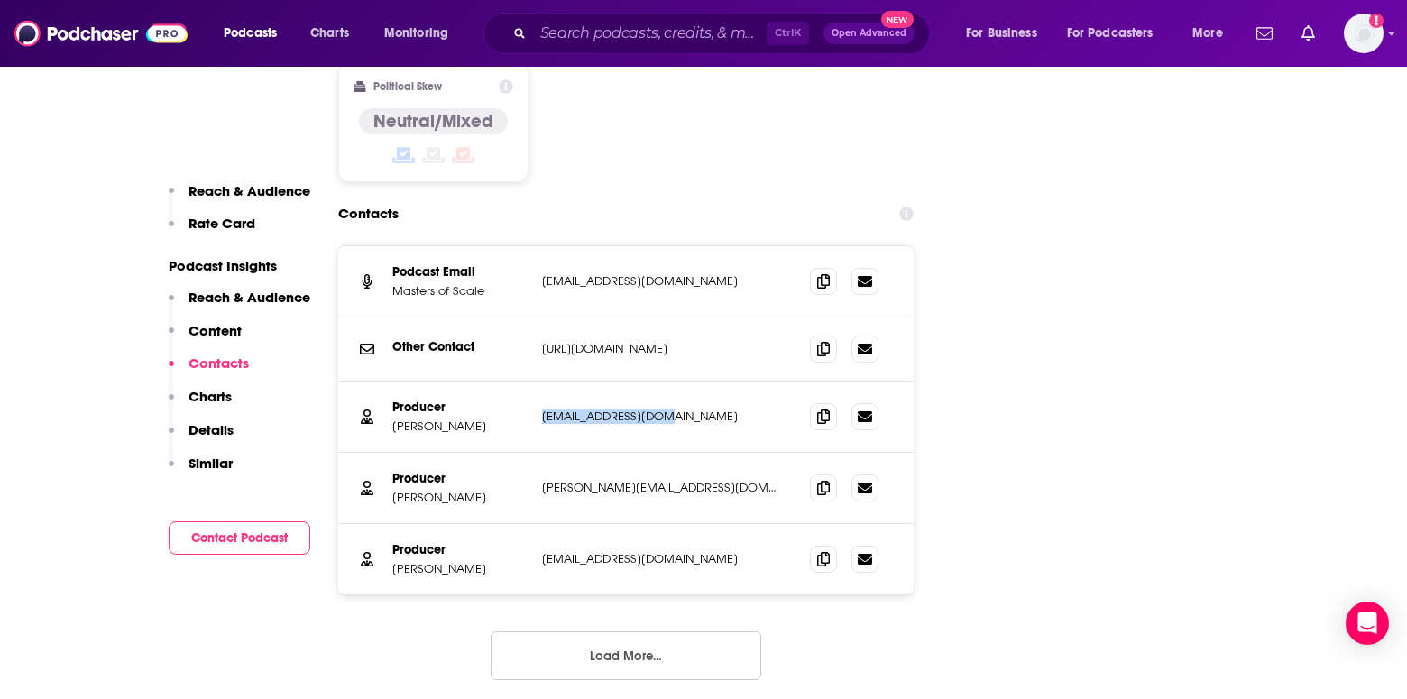
drag, startPoint x: 671, startPoint y: 325, endPoint x: 543, endPoint y: 333, distance: 128.3
click at [543, 382] on div "Producer [PERSON_NAME] [EMAIL_ADDRESS][DOMAIN_NAME] [EMAIL_ADDRESS][DOMAIN_NAME]" at bounding box center [625, 417] width 575 height 71
copy p "[EMAIL_ADDRESS][DOMAIN_NAME]"
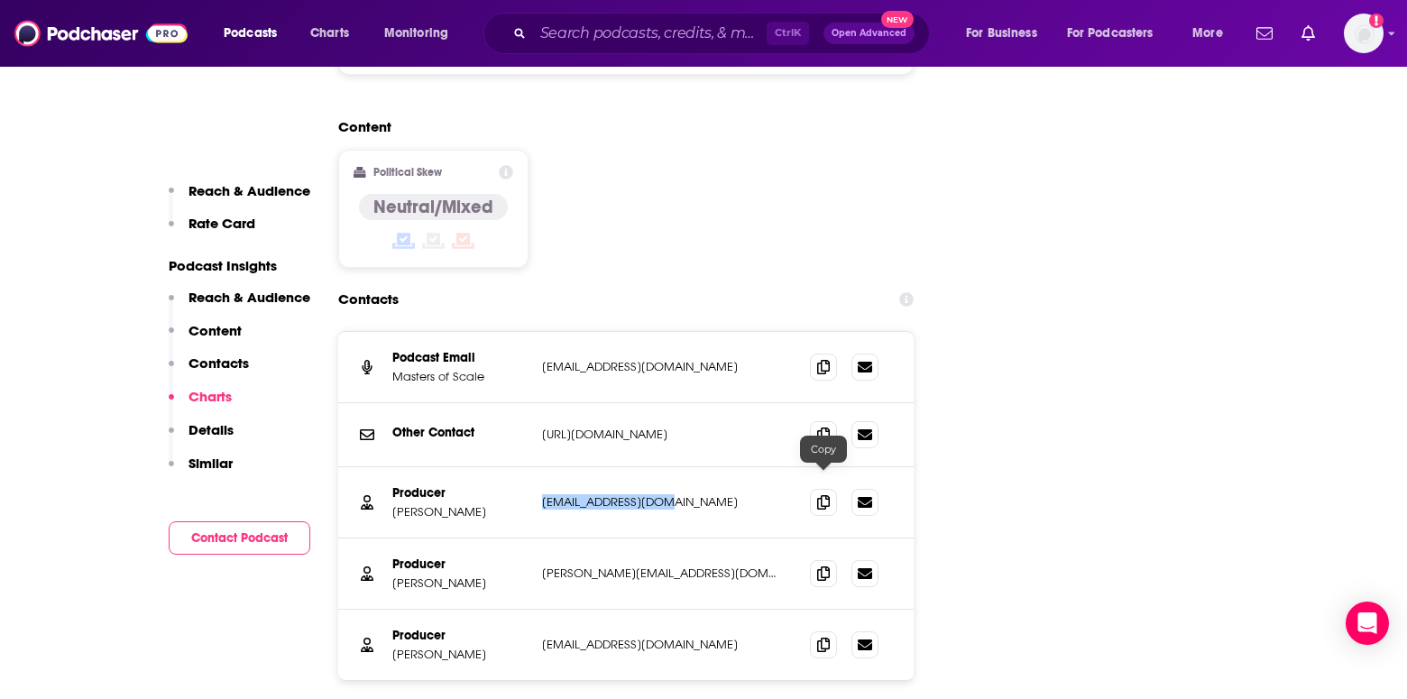
scroll to position [1984, 0]
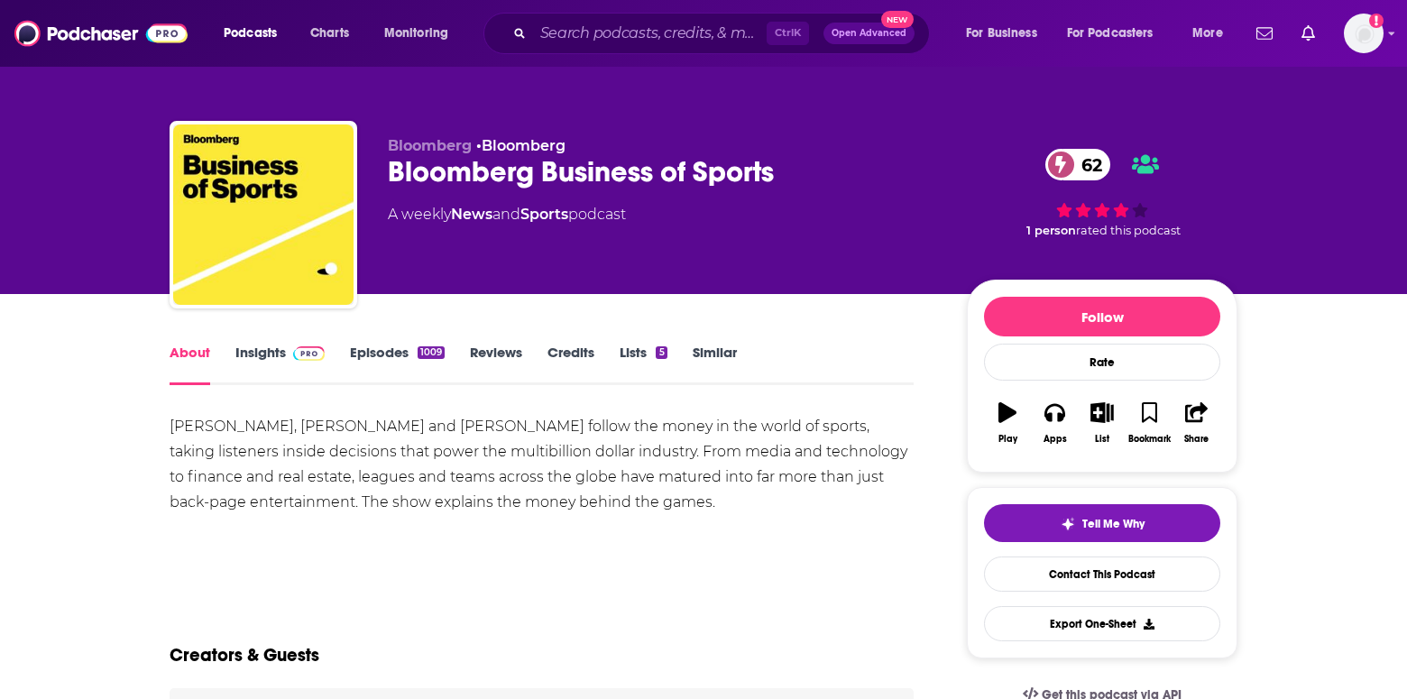
click at [270, 350] on link "Insights" at bounding box center [279, 364] width 89 height 41
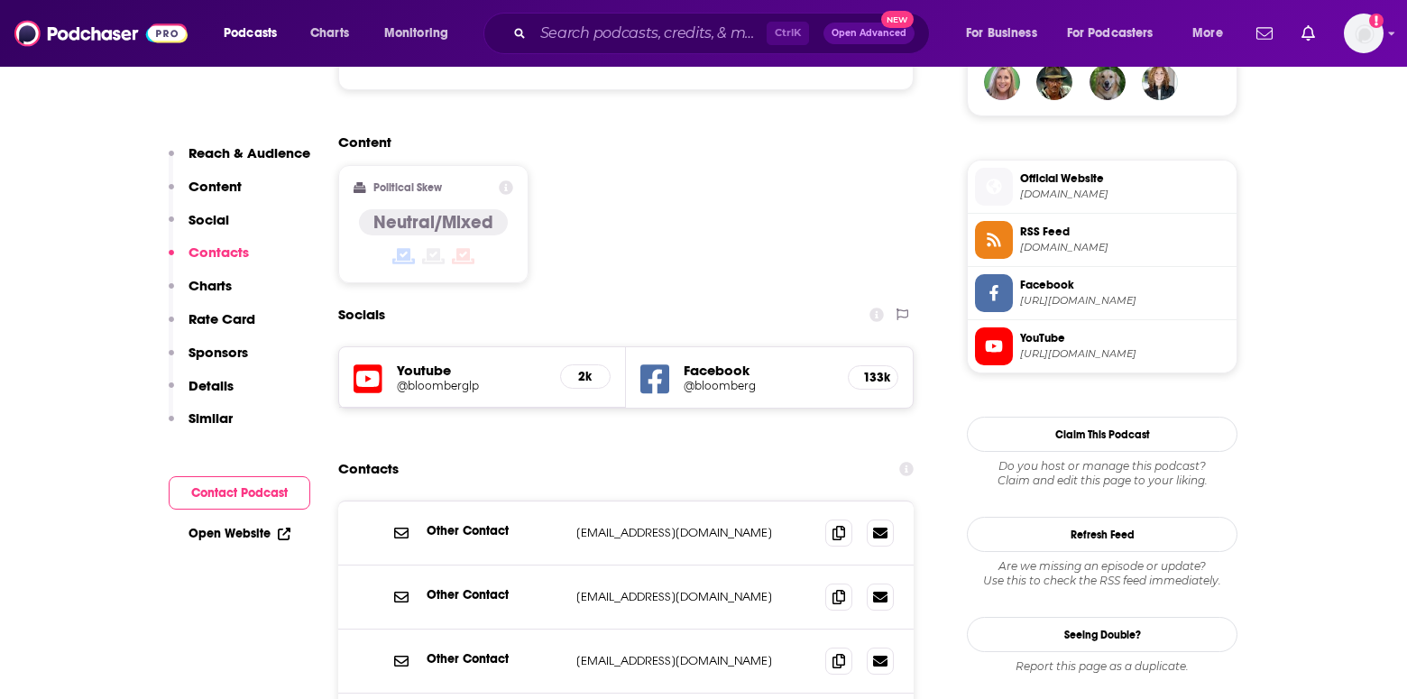
scroll to position [1533, 0]
